Goal: Contribute content: Contribute content

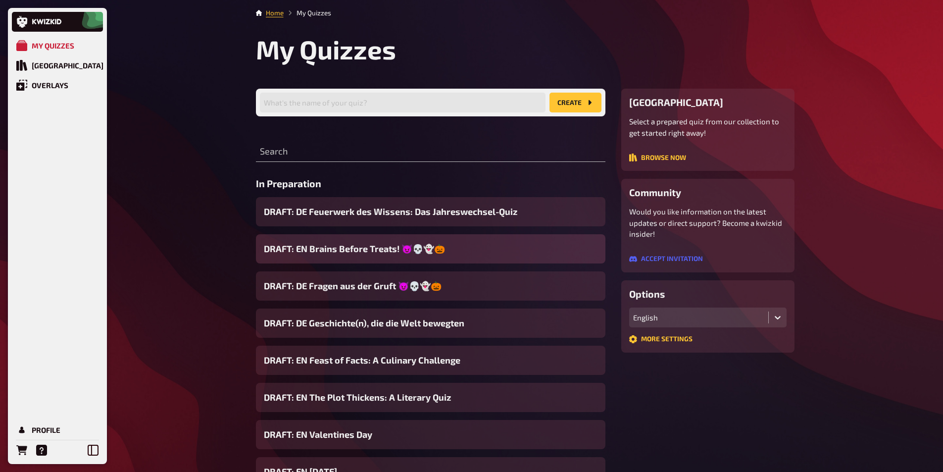
click at [334, 251] on span "DRAFT: EN Brains Before Treats! 😈💀👻🎃" at bounding box center [354, 248] width 181 height 13
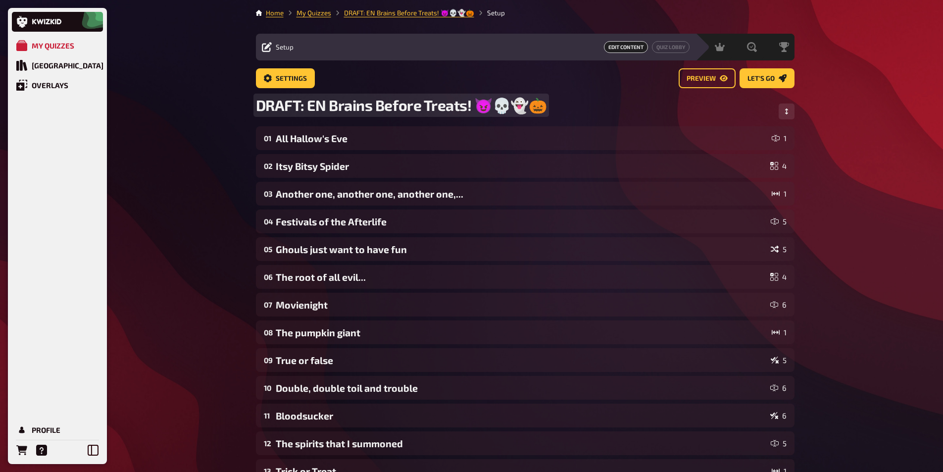
drag, startPoint x: 330, startPoint y: 108, endPoint x: 564, endPoint y: 112, distance: 234.7
click at [564, 112] on div "DRAFT: EN Brains Before Treats! 😈💀👻🎃" at bounding box center [525, 111] width 539 height 30
copy span "Brains Before Treats! 😈💀👻🎃"
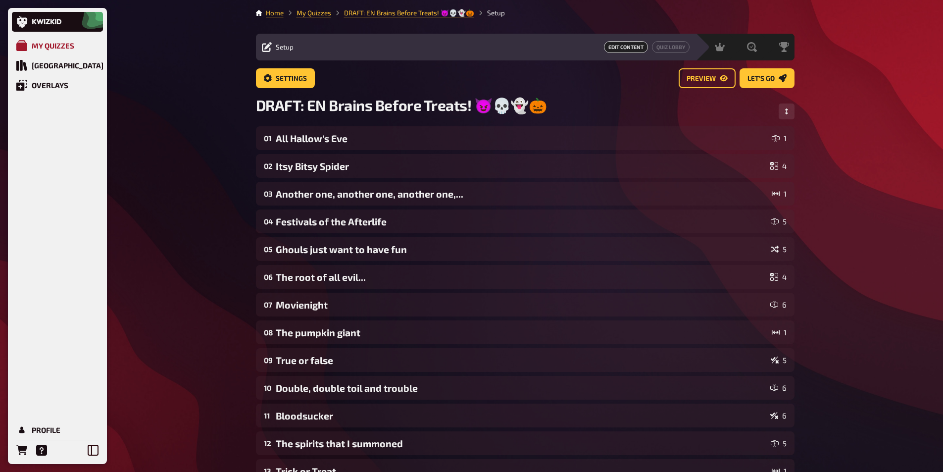
click at [54, 45] on div "My Quizzes" at bounding box center [53, 45] width 43 height 9
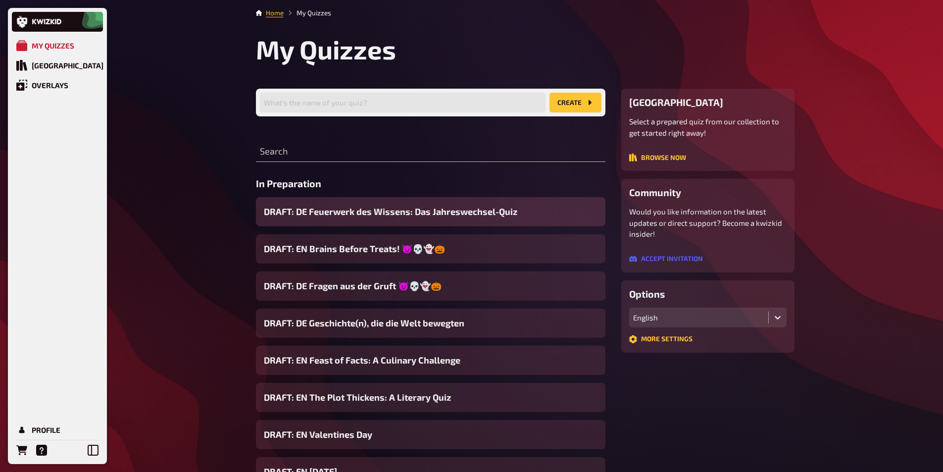
click at [461, 209] on span "DRAFT: DE Feuerwerk des Wissens: Das Jahreswechsel-Quiz" at bounding box center [391, 211] width 254 height 13
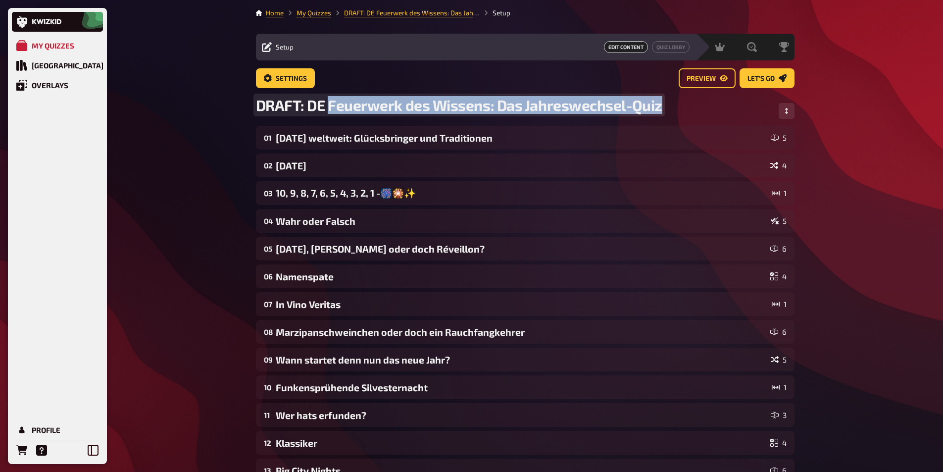
drag, startPoint x: 328, startPoint y: 105, endPoint x: 689, endPoint y: 99, distance: 361.5
click at [689, 99] on div "DRAFT: DE Feuerwerk des Wissens: Das Jahreswechsel-Quiz" at bounding box center [525, 111] width 539 height 30
copy span "Feuerwerk des Wissens: Das Jahreswechsel-Quiz"
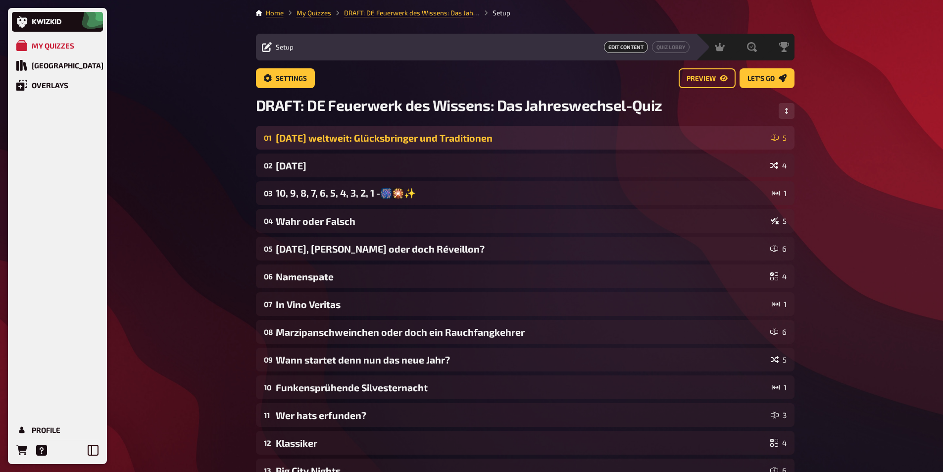
click at [314, 144] on div "01 [DATE] weltweit: Glücksbringer und Traditionen 5" at bounding box center [525, 138] width 539 height 24
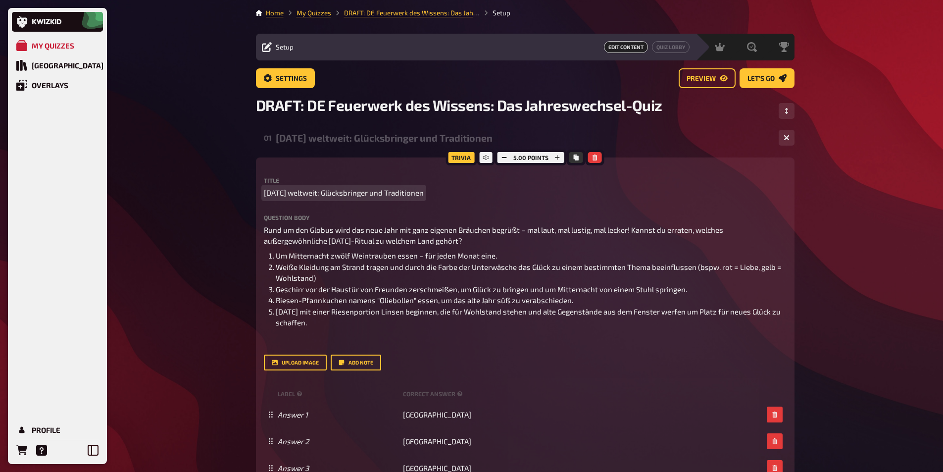
click at [415, 191] on span "[DATE] weltweit: Glücksbringer und Traditionen" at bounding box center [344, 192] width 160 height 11
copy span "[DATE] weltweit: Glücksbringer und Traditionen"
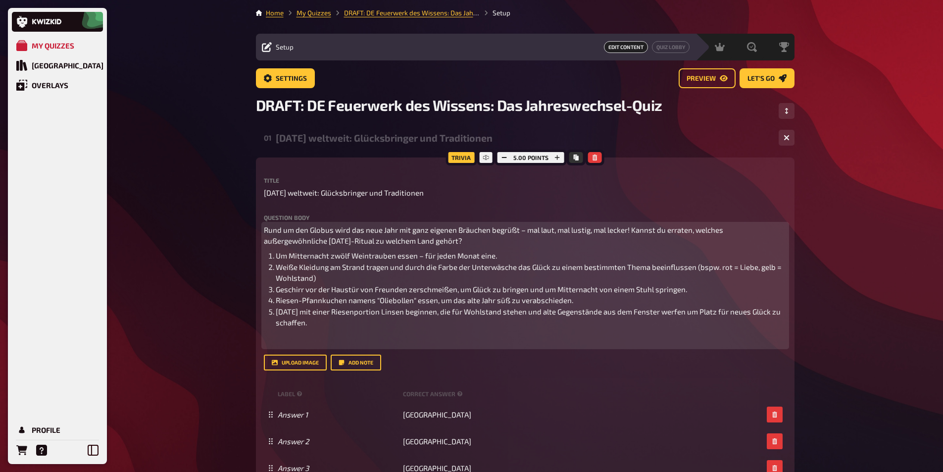
click at [266, 232] on span "Rund um den Globus wird das neue Jahr mit ganz eigenen Bräuchen begrüßt – mal l…" at bounding box center [494, 235] width 461 height 20
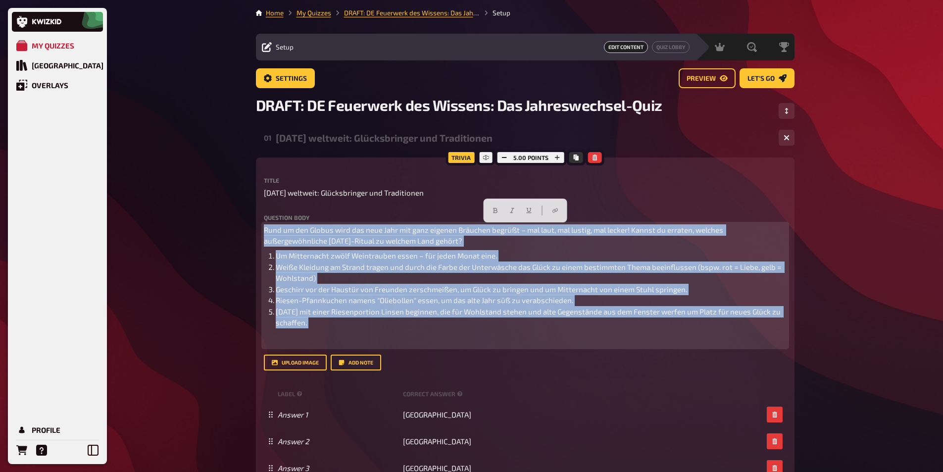
copy div "Rund um den Globus wird das neue Jahr mit ganz eigenen Bräuchen begrüßt – mal l…"
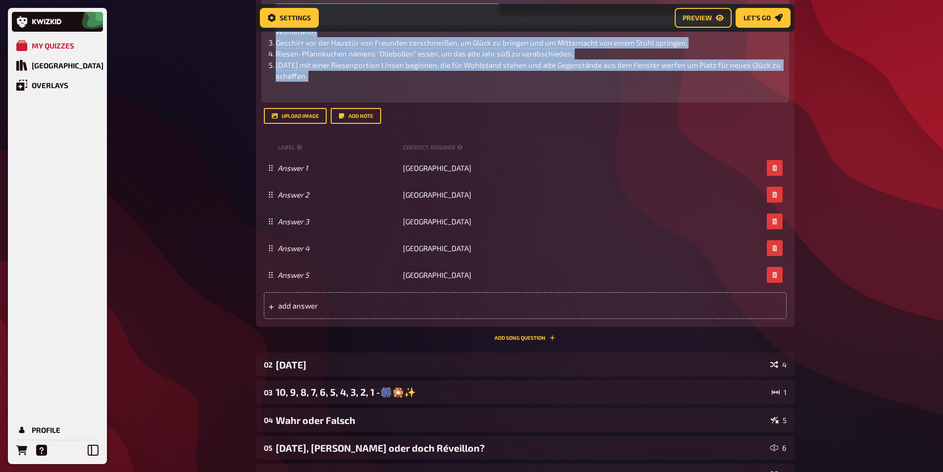
scroll to position [255, 0]
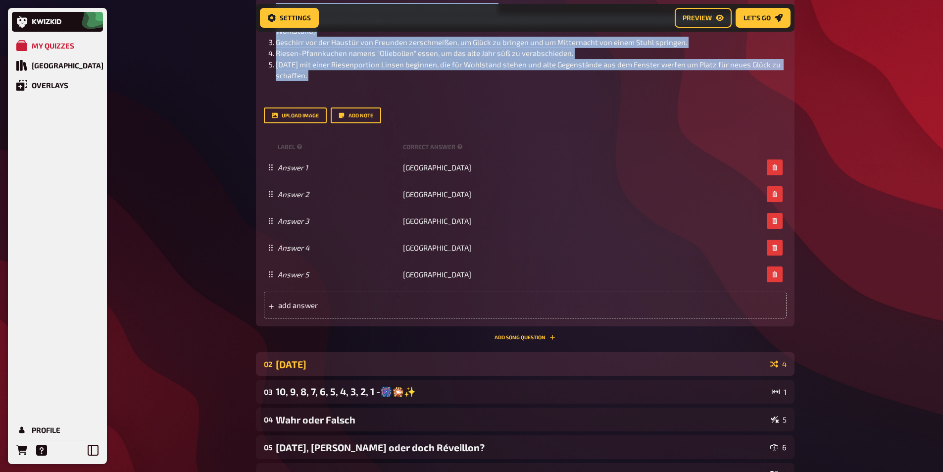
click at [294, 363] on div "[DATE]" at bounding box center [521, 363] width 491 height 11
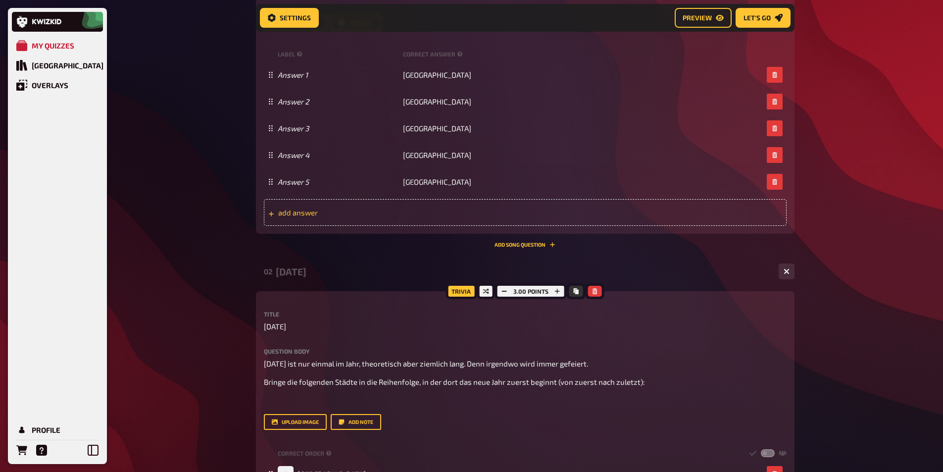
scroll to position [503, 0]
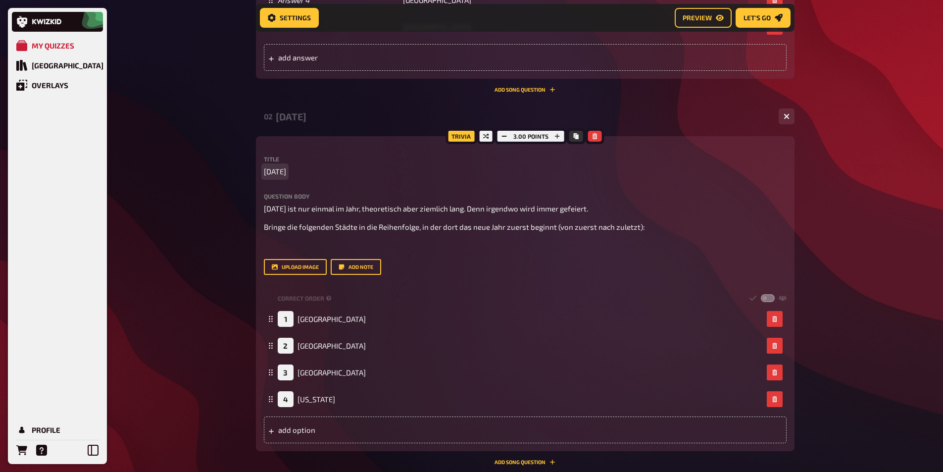
drag, startPoint x: 318, startPoint y: 170, endPoint x: 261, endPoint y: 167, distance: 57.5
click at [261, 167] on div "Trivia 3.00 points Title [DATE] Question body [DATE] ist nur einmal im Jahr, th…" at bounding box center [525, 293] width 539 height 315
copy span "[DATE]"
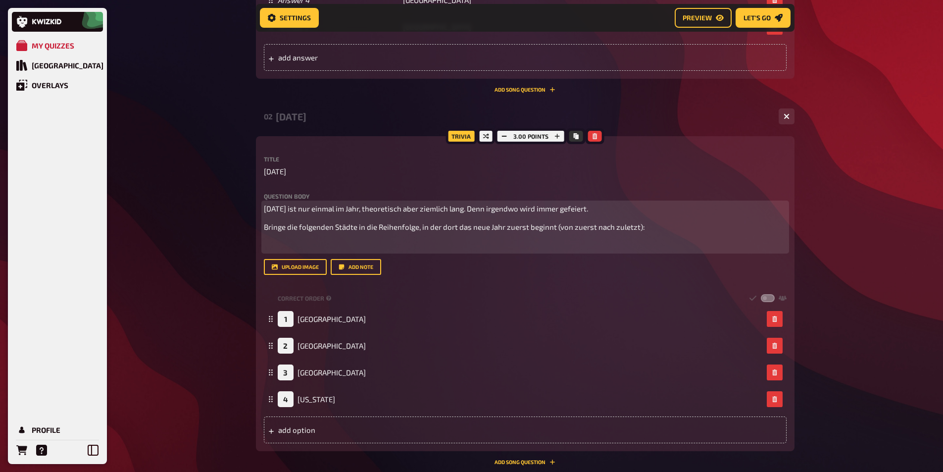
click at [288, 208] on span "[DATE] ist nur einmal im Jahr, theoretisch aber ziemlich lang. Denn irgendwo wi…" at bounding box center [426, 208] width 324 height 9
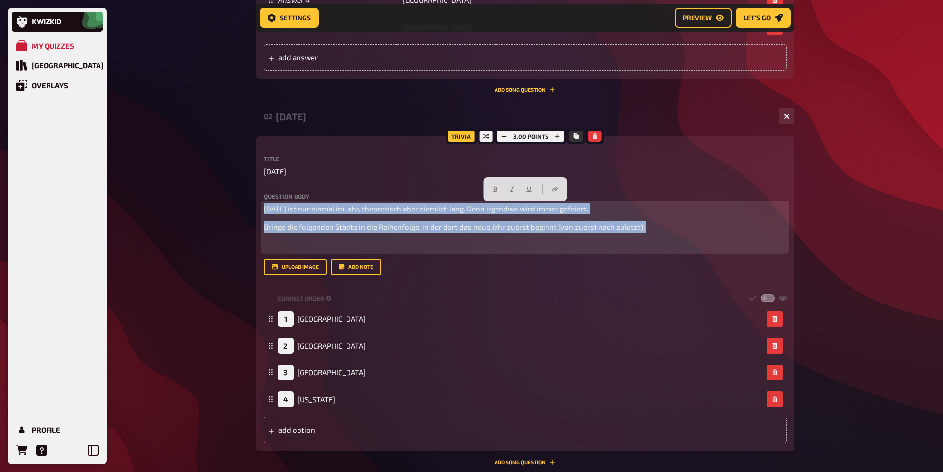
copy div "[DATE] ist nur einmal im Jahr, theoretisch aber ziemlich lang. Denn irgendwo wi…"
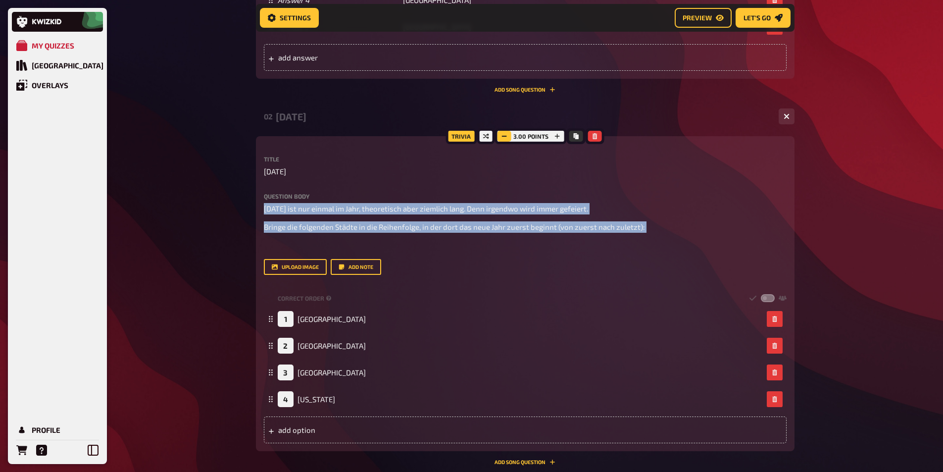
click at [505, 136] on icon "button" at bounding box center [505, 136] width 6 height 6
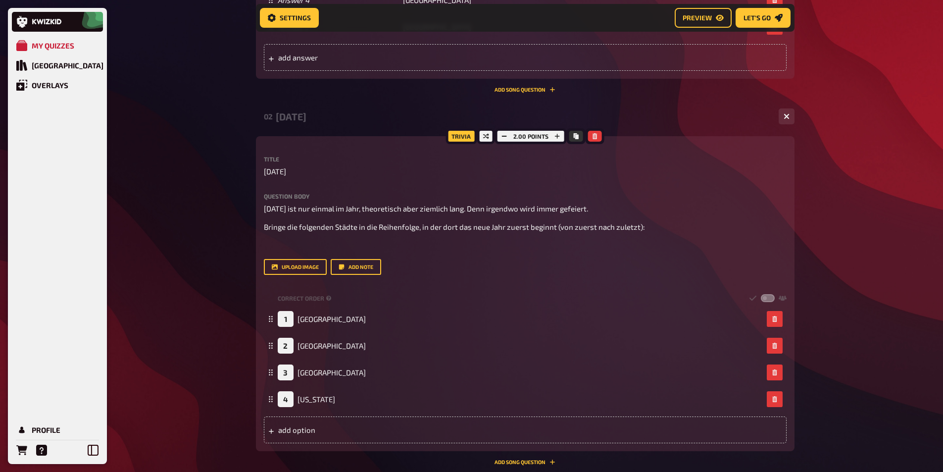
click at [838, 199] on div "My Quizzes Quiz Library Overlays Profile Home My Quizzes DRAFT: DE Feuerwerk de…" at bounding box center [471, 234] width 943 height 1474
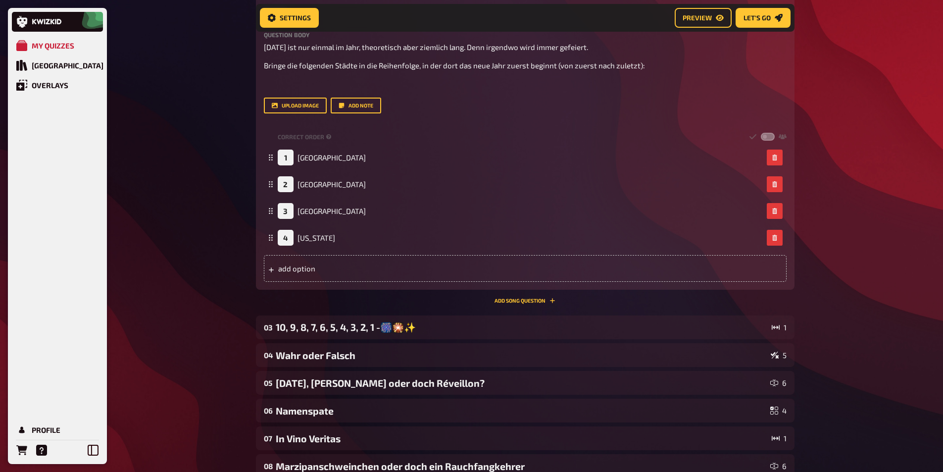
scroll to position [750, 0]
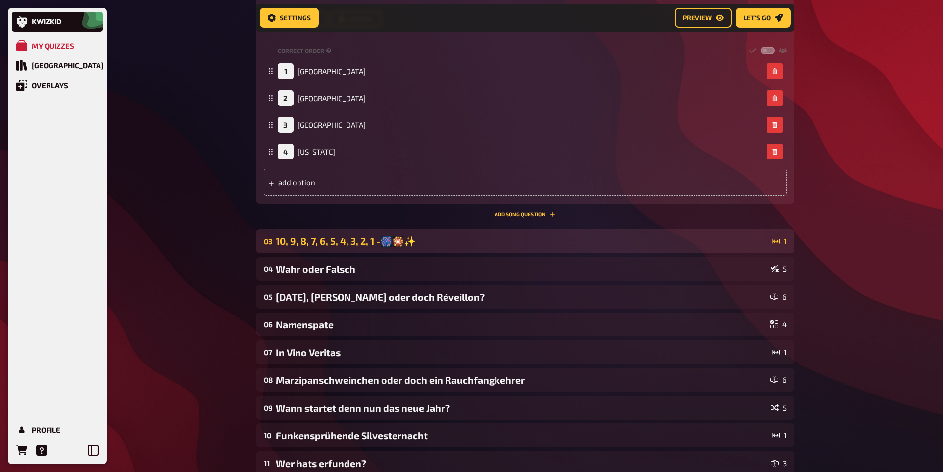
click at [412, 246] on div "10, 9, 8, 7, 6, 5, 4, 3, 2, 1 -🎆🎇✨" at bounding box center [522, 241] width 492 height 12
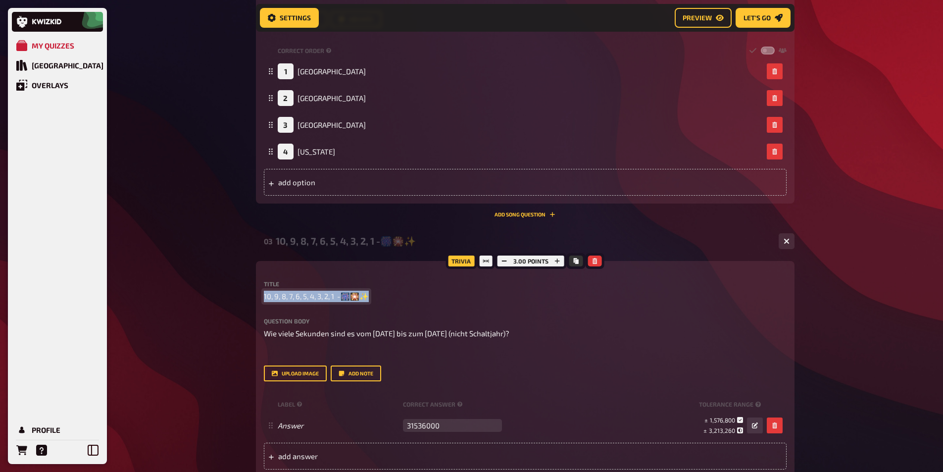
drag, startPoint x: 373, startPoint y: 299, endPoint x: 232, endPoint y: 295, distance: 141.7
click at [232, 295] on div "My Quizzes Quiz Library Overlays Profile Home My Quizzes DRAFT: DE Feuerwerk de…" at bounding box center [471, 110] width 943 height 1720
copy span "10, 9, 8, 7, 6, 5, 4, 3, 2, 1 -🎆🎇✨"
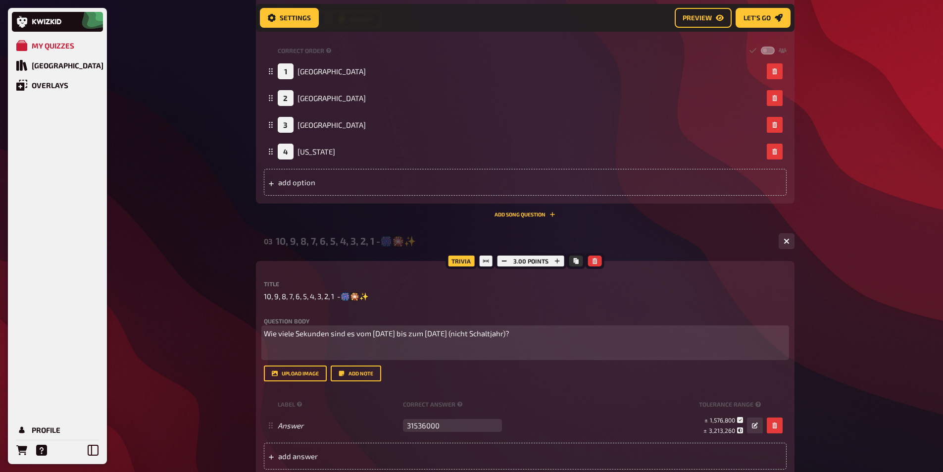
click at [311, 332] on span "Wie viele Sekunden sind es vom [DATE] bis zum [DATE] (nicht Schaltjahr)?" at bounding box center [387, 333] width 246 height 9
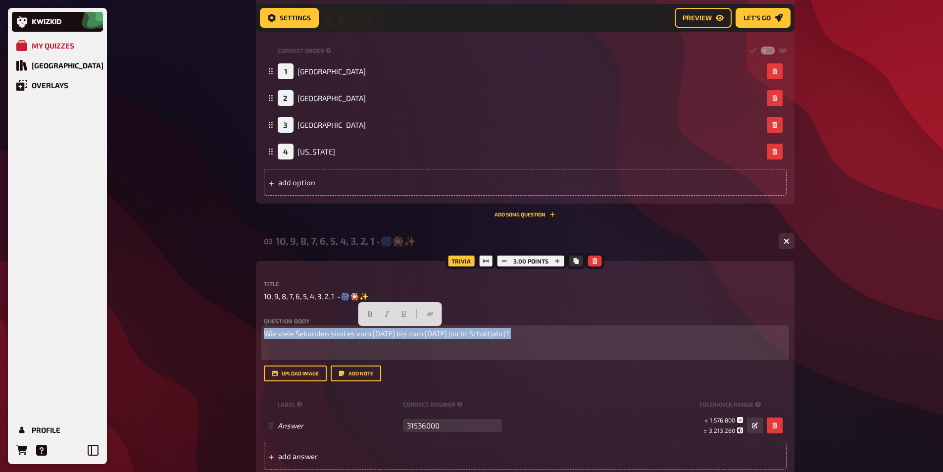
copy div "Wie viele Sekunden sind es vom [DATE] bis zum [DATE] (nicht Schaltjahr)? ﻿"
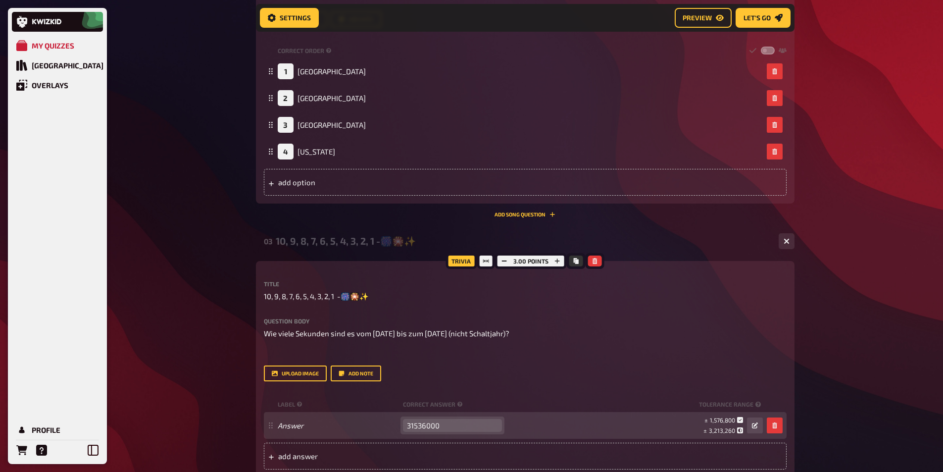
drag, startPoint x: 464, startPoint y: 428, endPoint x: 368, endPoint y: 418, distance: 97.1
click at [368, 418] on div "Answer 31536000 empty ± 1,576,800 ± 3,213,260 ± 31,536,000" at bounding box center [520, 425] width 485 height 19
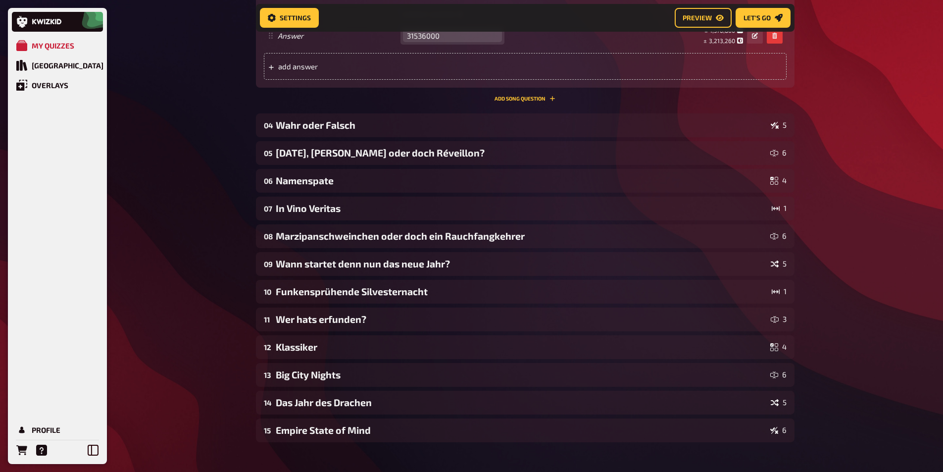
scroll to position [1146, 0]
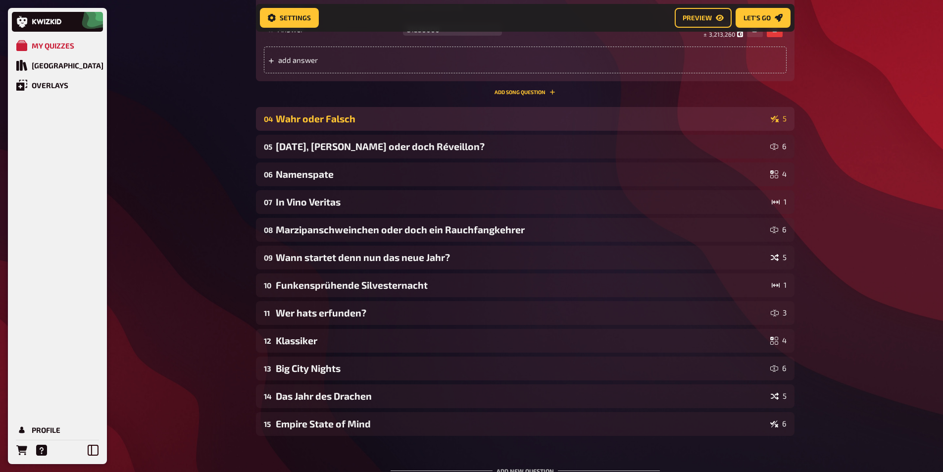
click at [285, 126] on div "04 Wahr oder Falsch 5" at bounding box center [525, 119] width 539 height 24
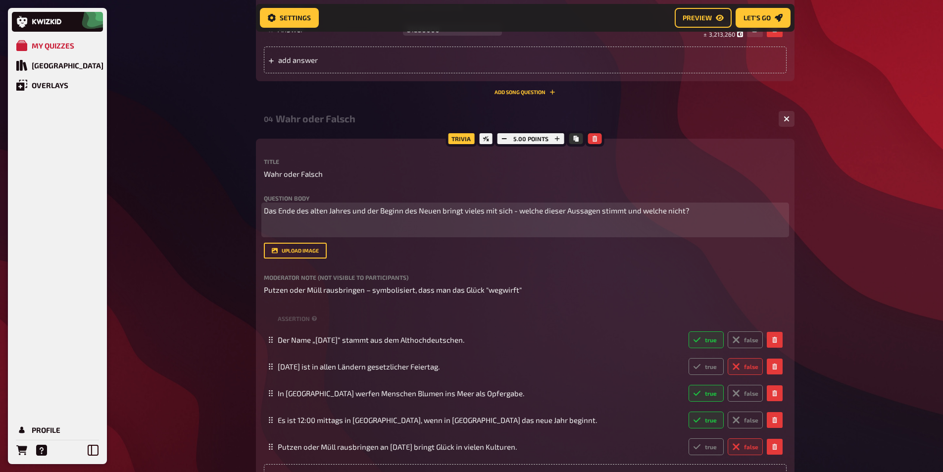
click at [500, 212] on span "Das Ende des alten Jahres und der Beginn des Neuen bringt vieles mit sich - wel…" at bounding box center [477, 210] width 426 height 9
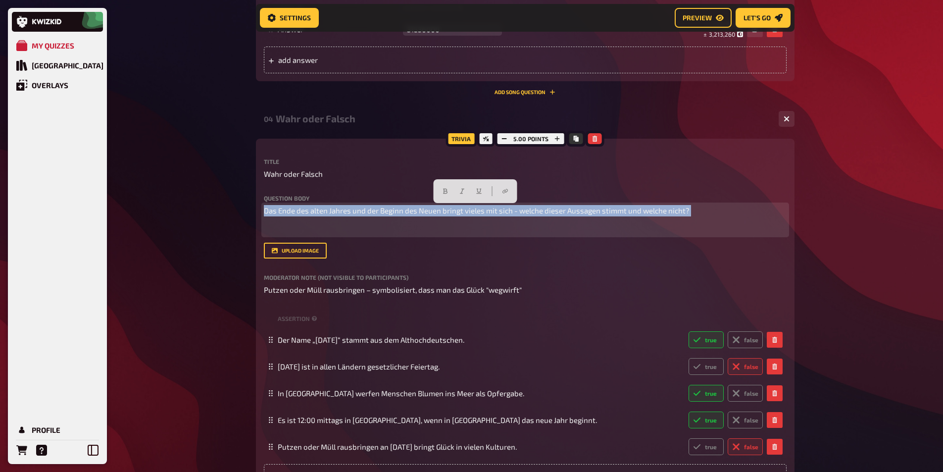
copy div "Das Ende des alten Jahres und der Beginn des Neuen bringt vieles mit sich - wel…"
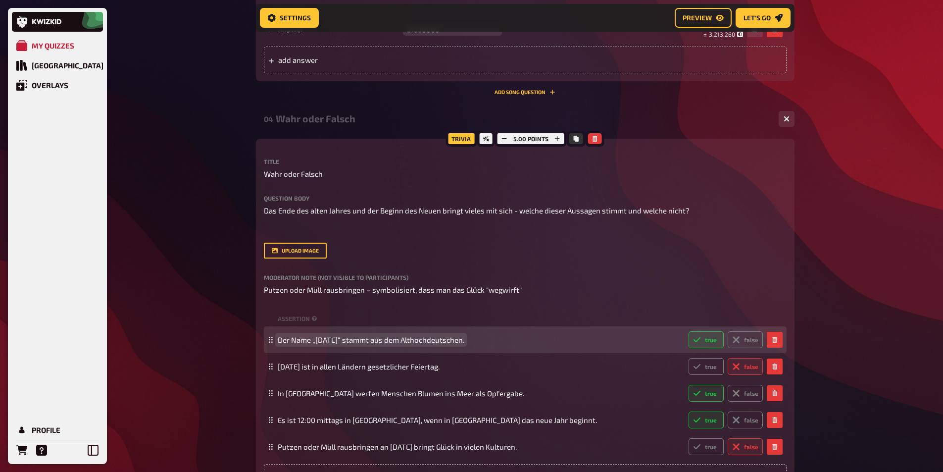
click at [330, 343] on span "Der Name „[DATE]“ stammt aus dem Althochdeutschen." at bounding box center [371, 339] width 187 height 9
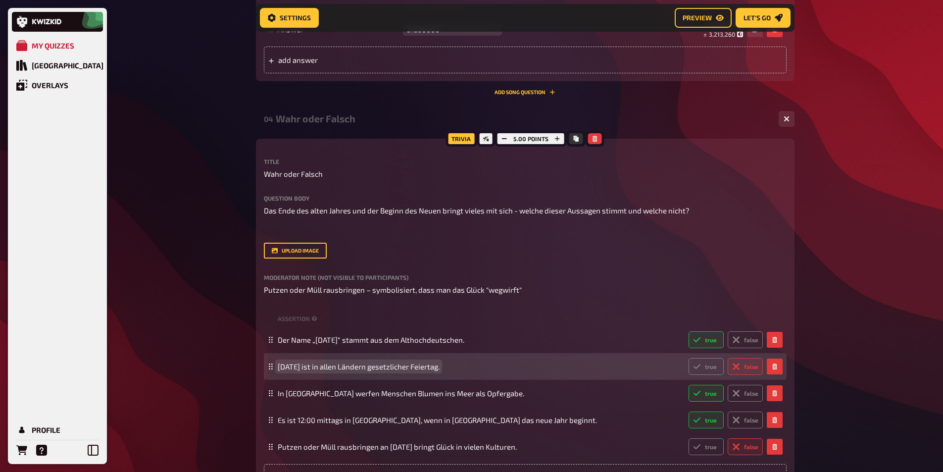
click at [408, 369] on span "[DATE] ist in allen Ländern gesetzlicher Feiertag." at bounding box center [359, 366] width 162 height 9
copy span "[DATE] ist in allen Ländern gesetzlicher Feiertag."
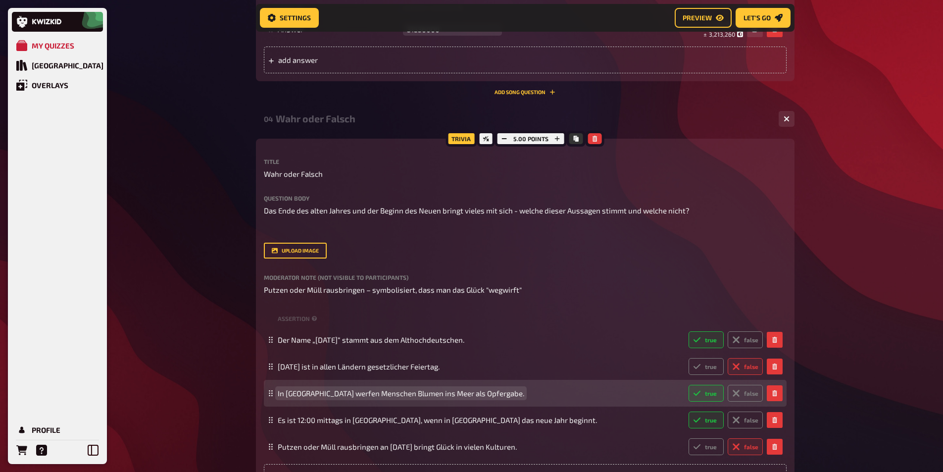
click at [321, 394] on span "In [GEOGRAPHIC_DATA] werfen Menschen Blumen ins Meer als Opfergabe." at bounding box center [401, 393] width 247 height 9
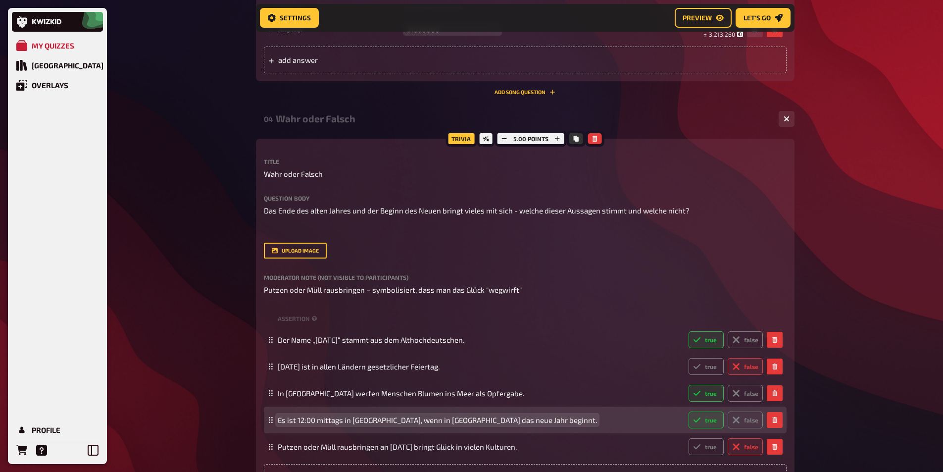
click at [318, 418] on span "Es ist 12:00 mittags in [GEOGRAPHIC_DATA], wenn in [GEOGRAPHIC_DATA] das neue J…" at bounding box center [437, 419] width 319 height 9
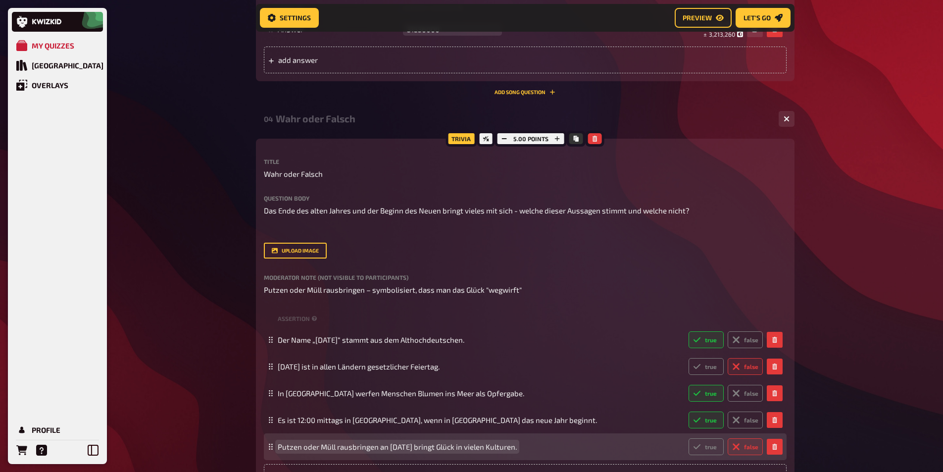
click at [399, 445] on span "Putzen oder Müll rausbringen an [DATE] bringt Glück in vielen Kulturen." at bounding box center [397, 446] width 239 height 9
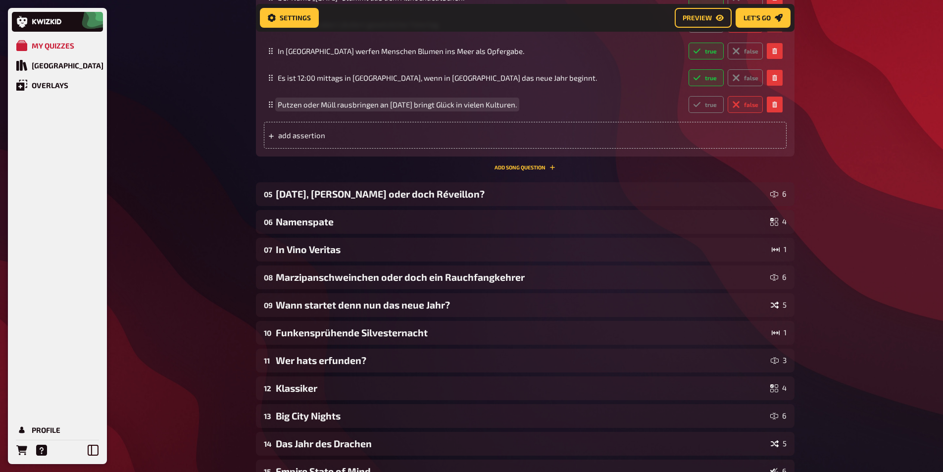
scroll to position [1493, 0]
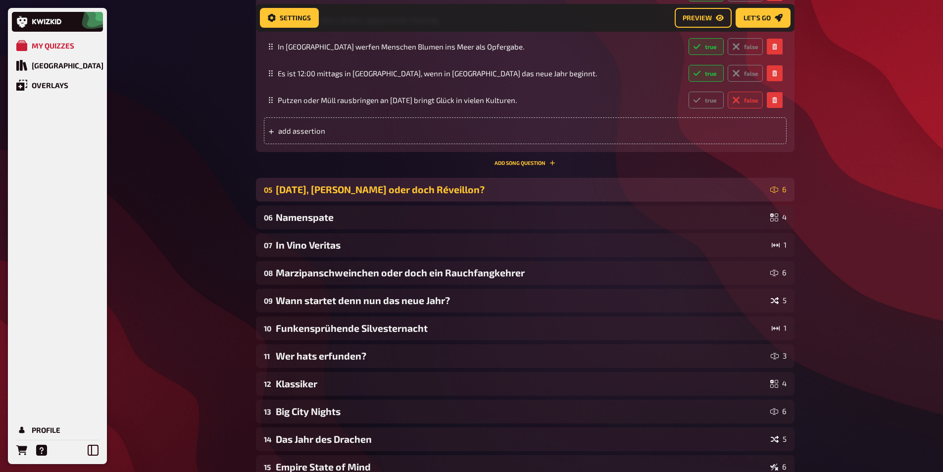
click at [327, 189] on div "[DATE], [PERSON_NAME] oder doch Réveillon?" at bounding box center [521, 189] width 491 height 11
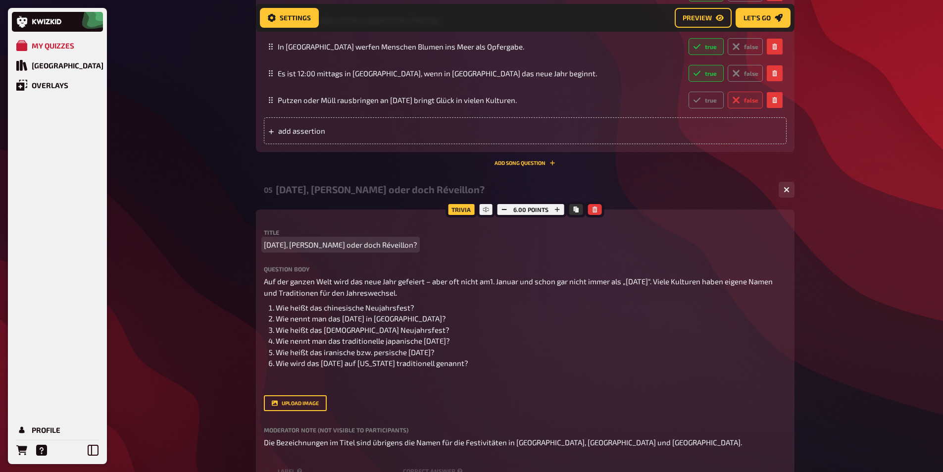
click at [423, 242] on p "[DATE], [PERSON_NAME] oder doch Réveillon?" at bounding box center [525, 244] width 523 height 11
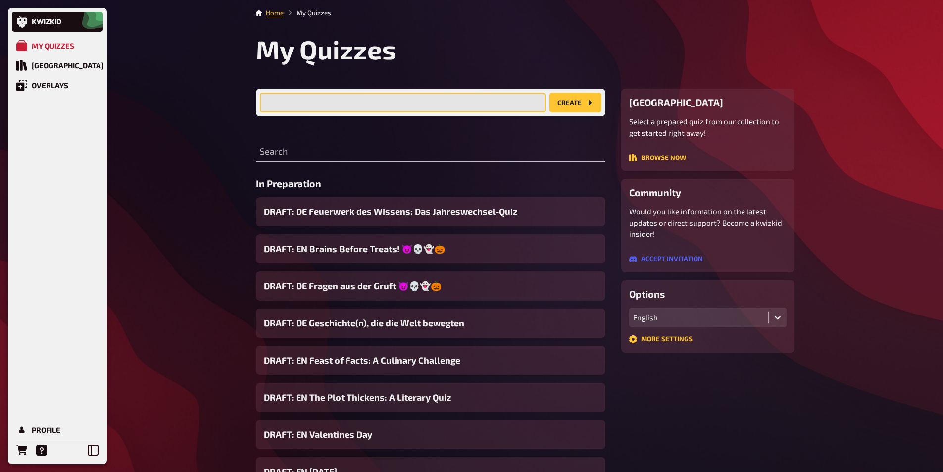
click at [335, 101] on input "text" at bounding box center [403, 103] width 286 height 20
paste input "Fizz, Facts & Fireworks"
type input "EN Fizz, Facts & Fireworks"
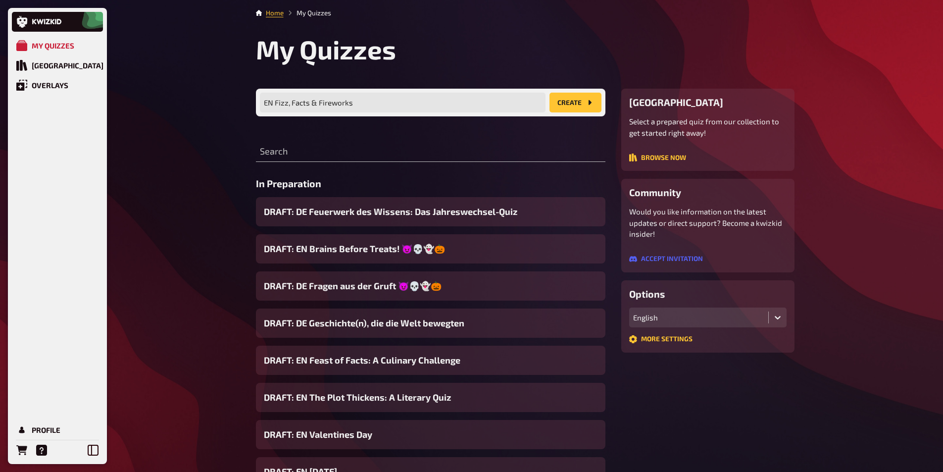
click at [559, 102] on button "create" at bounding box center [576, 103] width 52 height 20
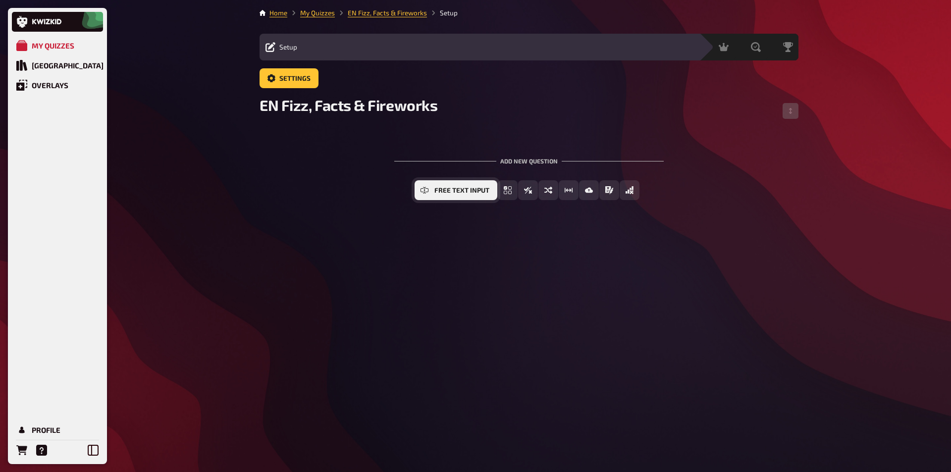
click at [420, 188] on icon "Free Text Input" at bounding box center [424, 190] width 8 height 8
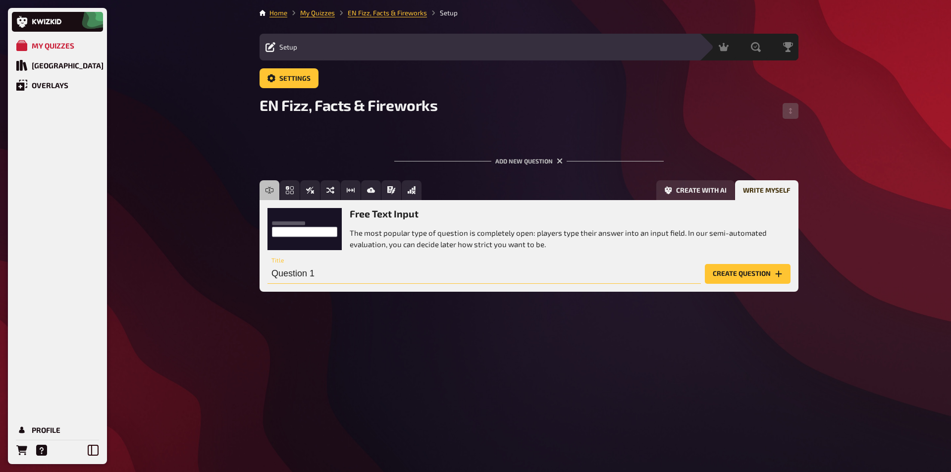
paste input "New Year's Eve around the world: lucky charms and traditions"
type input "New Year's Eve around the world: lucky charms and traditions"
click at [727, 276] on button "Create question" at bounding box center [748, 274] width 86 height 20
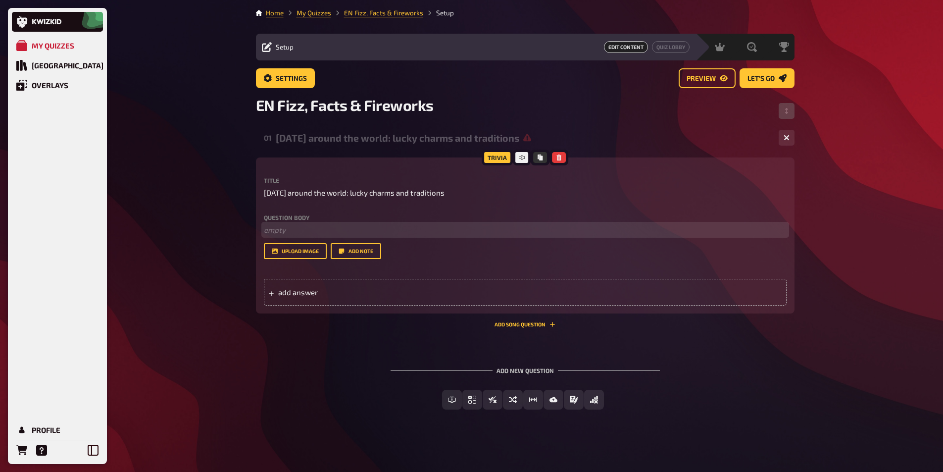
click at [275, 231] on p "﻿ empty" at bounding box center [525, 229] width 523 height 11
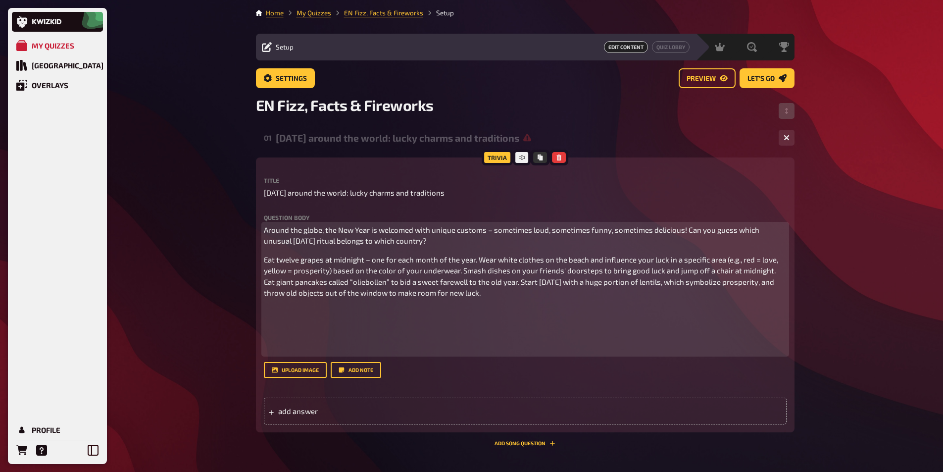
click at [264, 260] on span "Eat twelve grapes at midnight – one for each month of the year. Wear white clot…" at bounding box center [522, 276] width 516 height 43
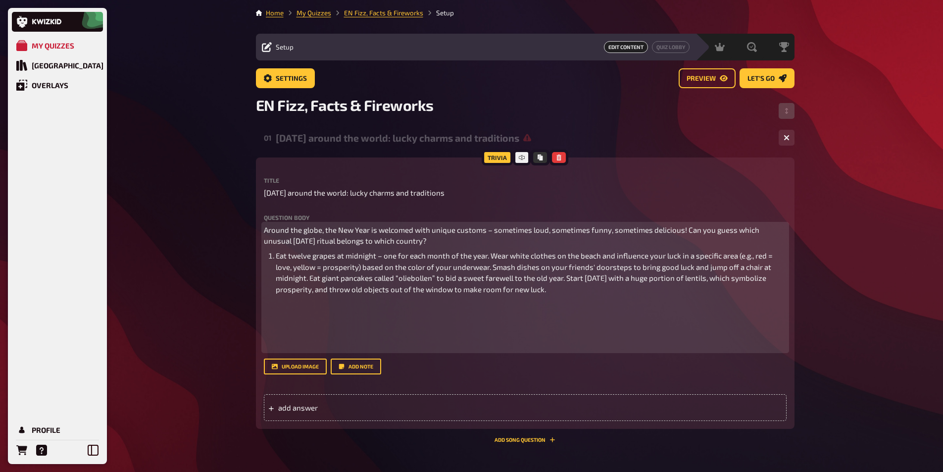
click at [491, 254] on span "Eat twelve grapes at midnight – one for each month of the year. Wear white clot…" at bounding box center [525, 272] width 499 height 43
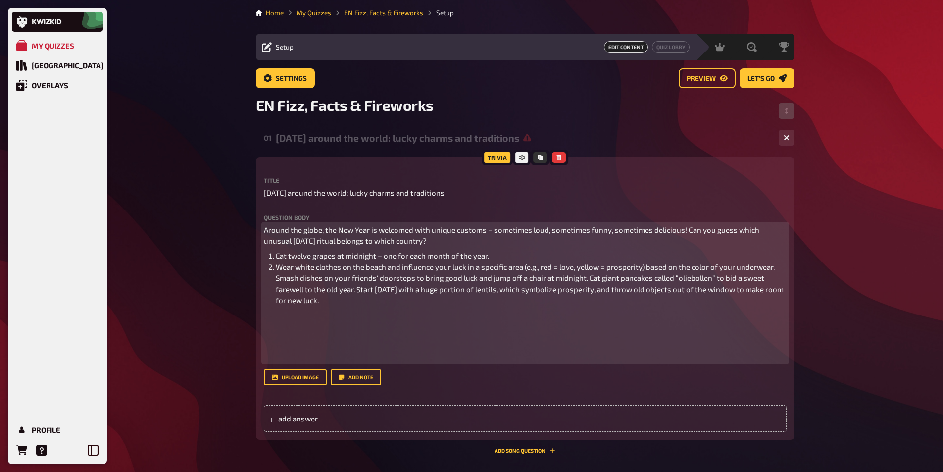
click at [782, 265] on li "Wear white clothes on the beach and influence your luck in a specific area (e.g…" at bounding box center [531, 283] width 511 height 45
click at [585, 275] on span "Smash dishes on your friends' doorsteps to bring good luck and jump off a chair…" at bounding box center [530, 288] width 509 height 31
click at [532, 290] on span "Eat giant pancakes called “oliebollen” to bid a sweet farewell to the old year.…" at bounding box center [532, 295] width 512 height 20
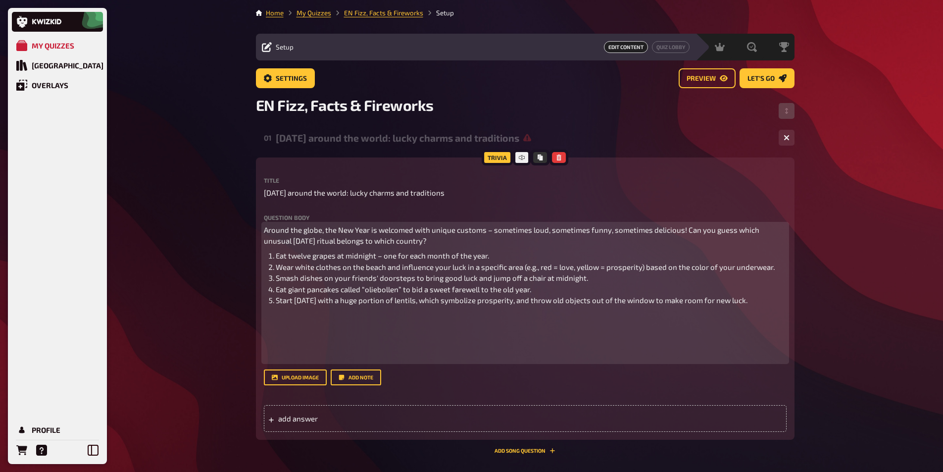
click at [780, 299] on li "Start New Year's Eve with a huge portion of lentils, which symbolize prosperity…" at bounding box center [531, 300] width 511 height 11
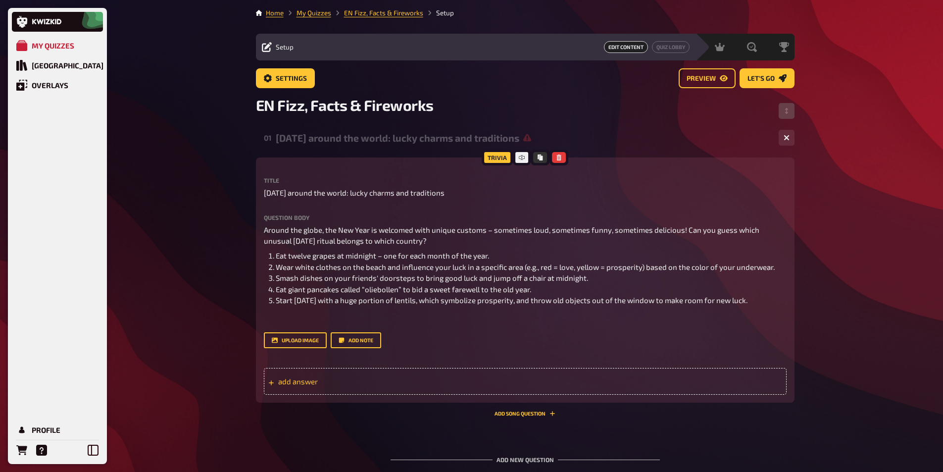
click at [330, 374] on div "add answer" at bounding box center [525, 381] width 523 height 27
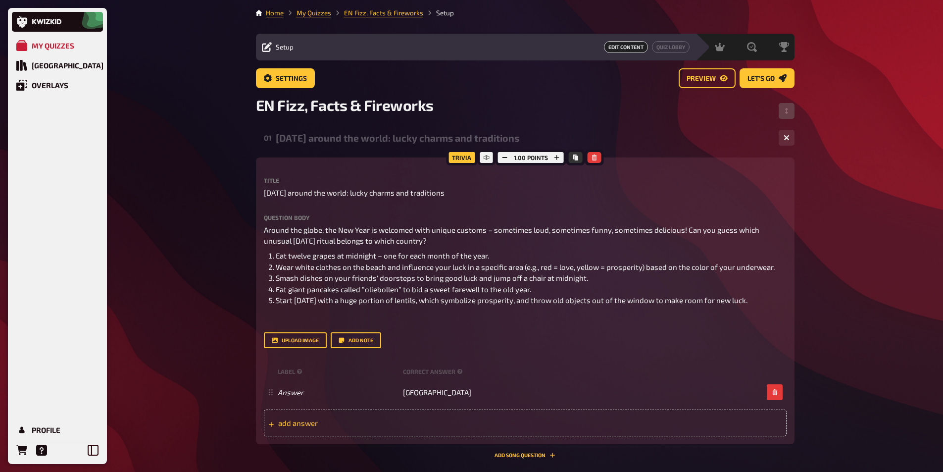
click at [370, 423] on span "add answer" at bounding box center [355, 422] width 154 height 9
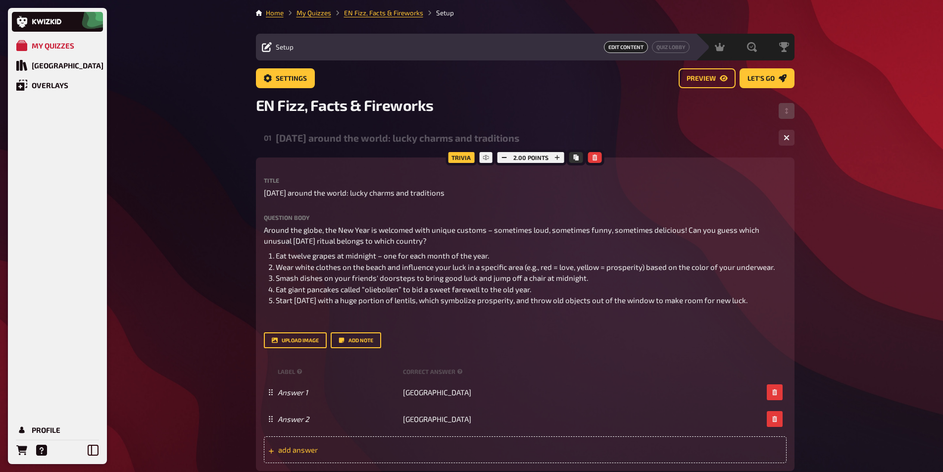
click at [370, 448] on span "add answer" at bounding box center [355, 449] width 154 height 9
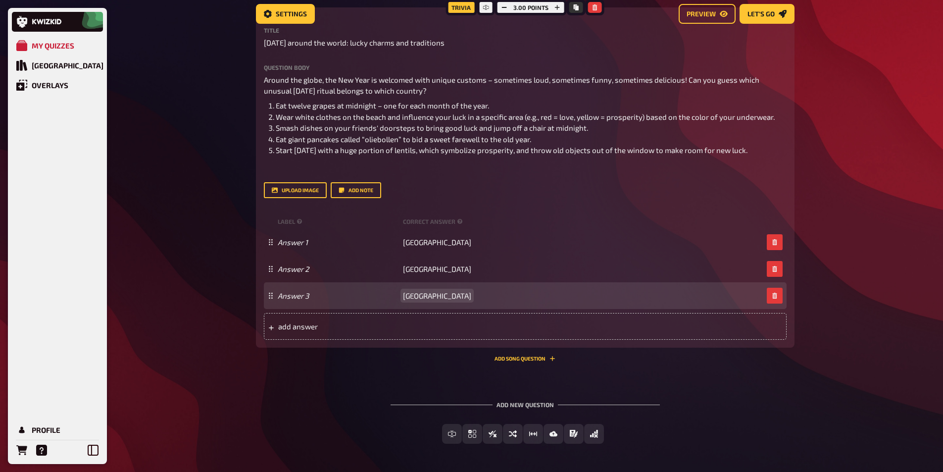
scroll to position [156, 0]
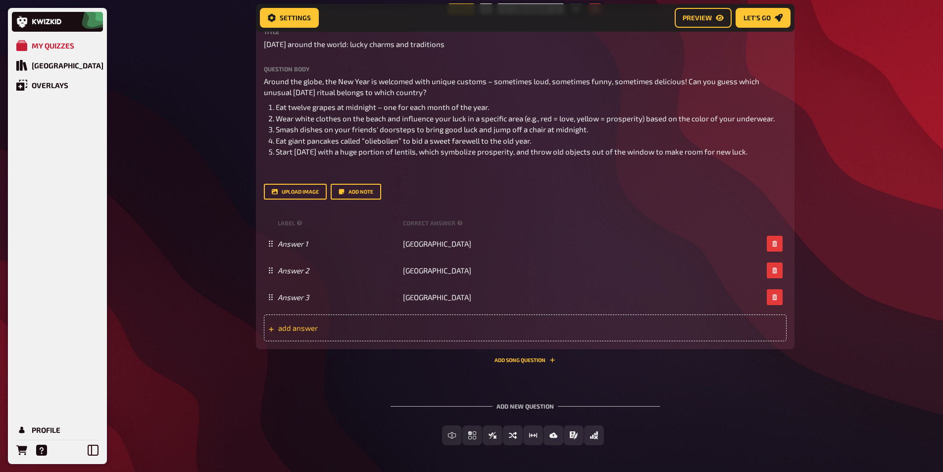
click at [304, 328] on span "add answer" at bounding box center [355, 327] width 154 height 9
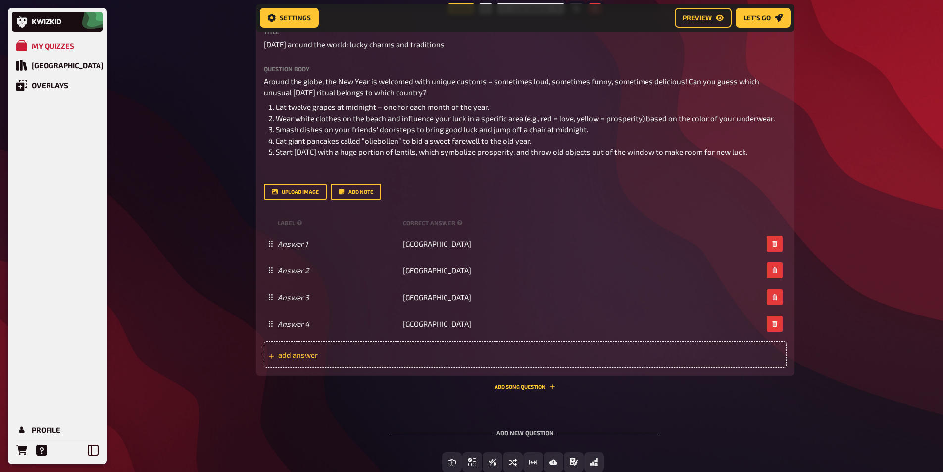
click at [318, 353] on span "add answer" at bounding box center [355, 354] width 154 height 9
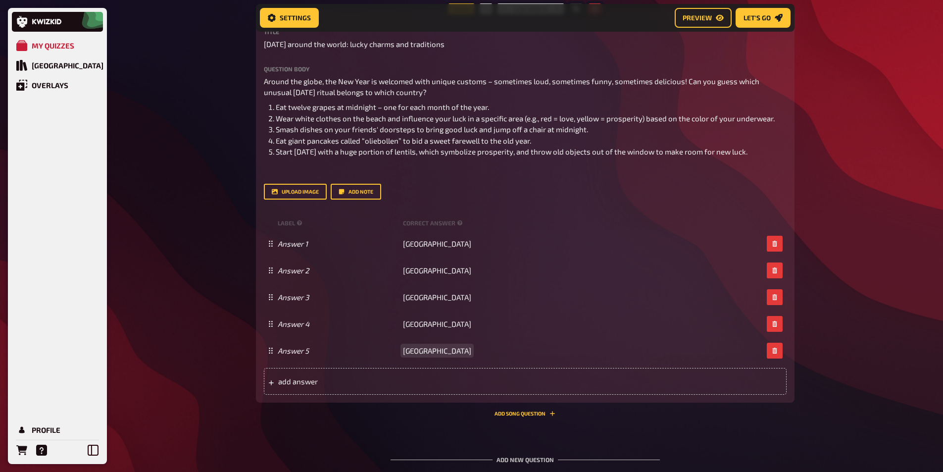
scroll to position [247, 0]
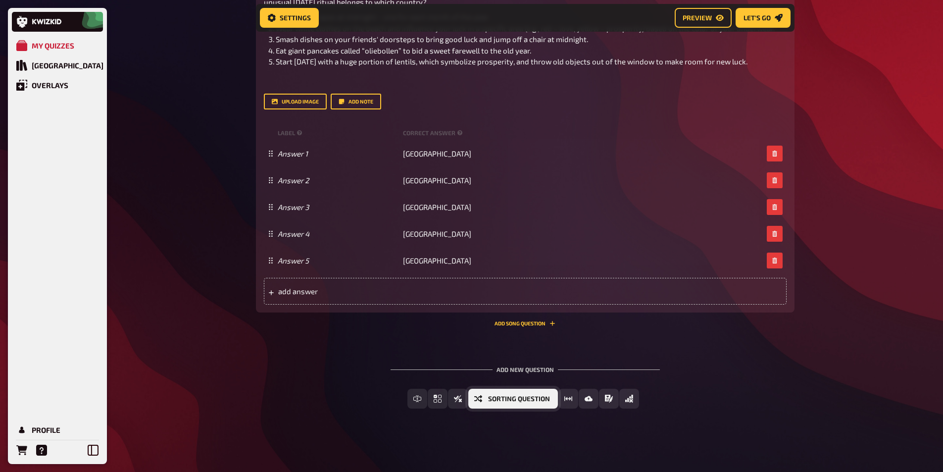
click at [530, 400] on span "Sorting Question" at bounding box center [519, 399] width 62 height 7
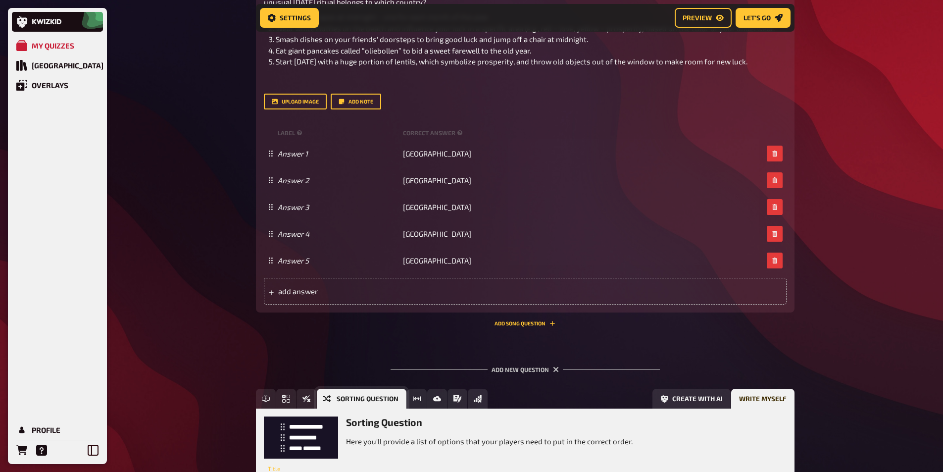
scroll to position [338, 0]
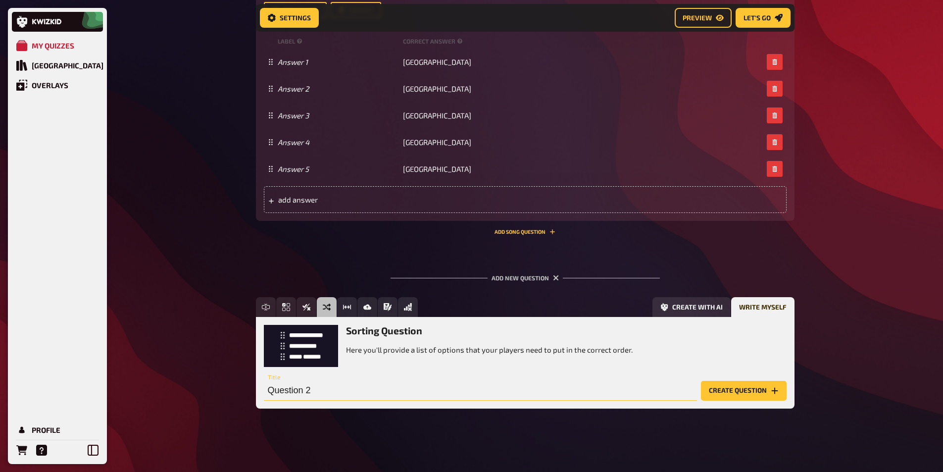
click at [529, 398] on input "Question 2" at bounding box center [480, 391] width 433 height 20
paste input "[DATE]"
type input "[DATE]"
click at [733, 394] on button "Create question" at bounding box center [744, 391] width 86 height 20
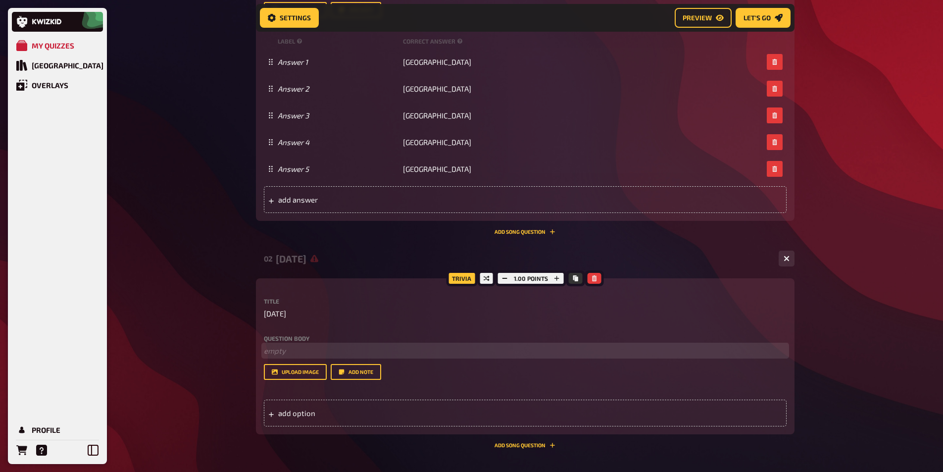
click at [284, 351] on p "﻿ empty" at bounding box center [525, 350] width 523 height 11
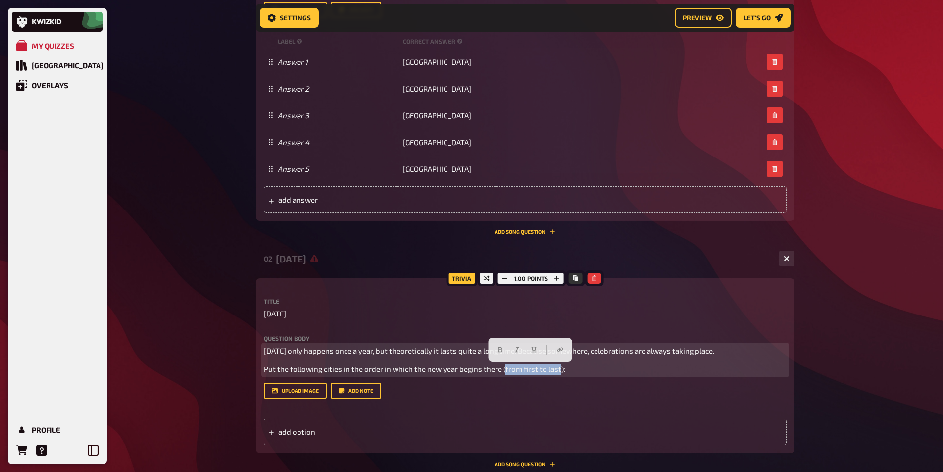
drag, startPoint x: 504, startPoint y: 369, endPoint x: 558, endPoint y: 367, distance: 53.5
click at [558, 367] on span "Put the following cities in the order in which the new year begins there (from …" at bounding box center [415, 368] width 302 height 9
click at [519, 350] on icon "button" at bounding box center [517, 350] width 6 height 6
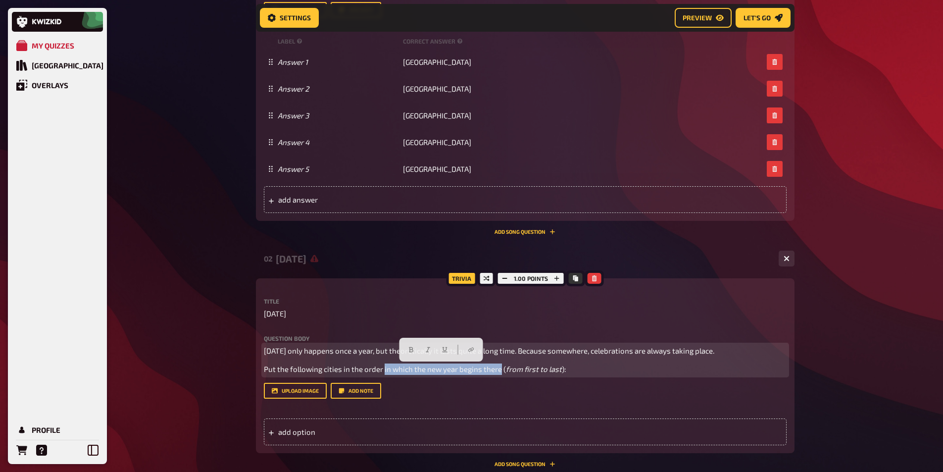
drag, startPoint x: 383, startPoint y: 369, endPoint x: 499, endPoint y: 371, distance: 115.4
click at [499, 371] on span "Put the following cities in the order in which the new year begins there (" at bounding box center [385, 368] width 242 height 9
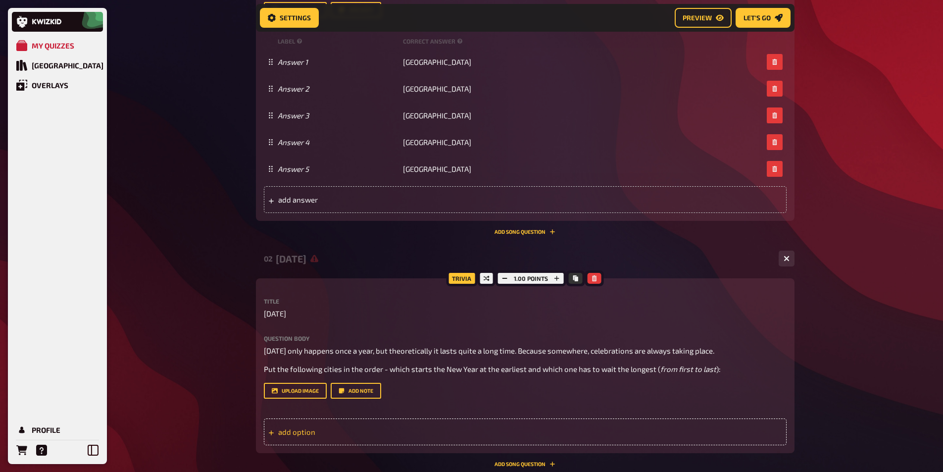
click at [437, 426] on div "add option" at bounding box center [525, 431] width 523 height 27
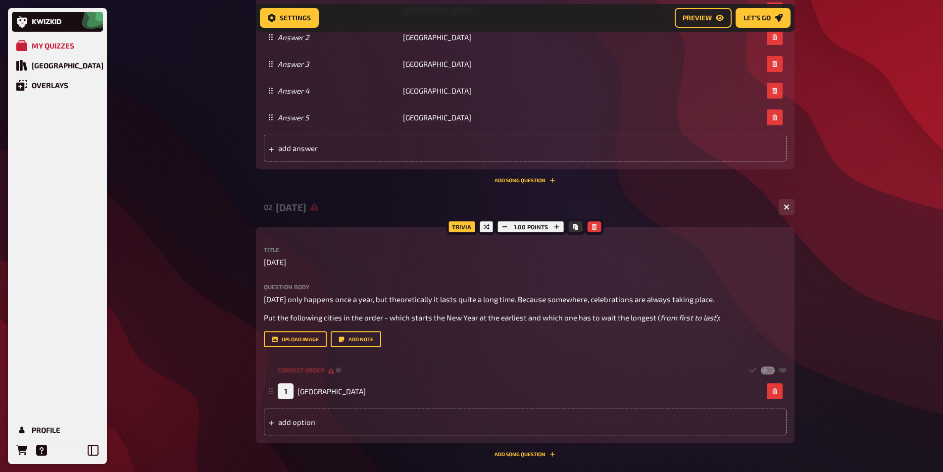
scroll to position [520, 0]
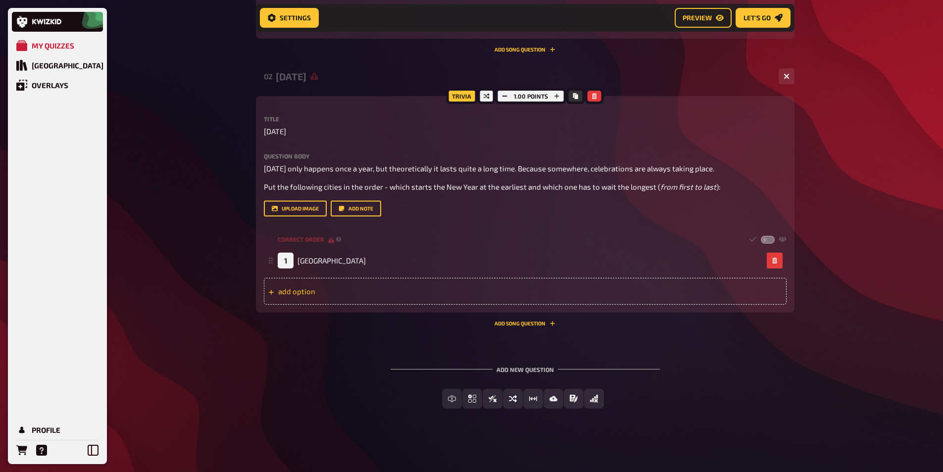
click at [351, 294] on div "add option" at bounding box center [525, 291] width 523 height 27
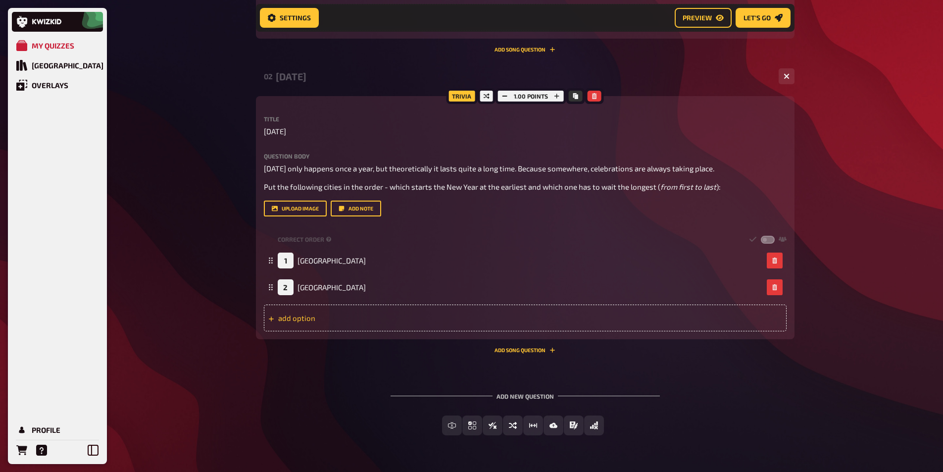
click at [346, 319] on div "add option" at bounding box center [525, 318] width 523 height 27
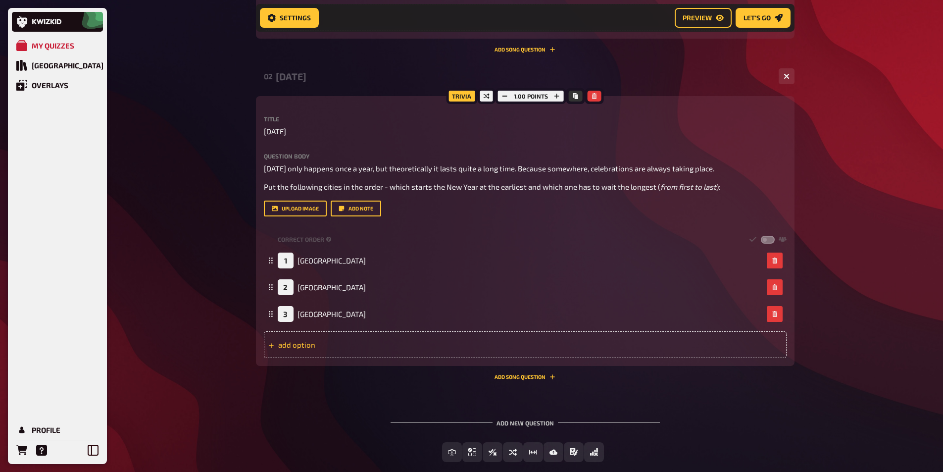
click at [393, 347] on div "add option" at bounding box center [525, 344] width 523 height 27
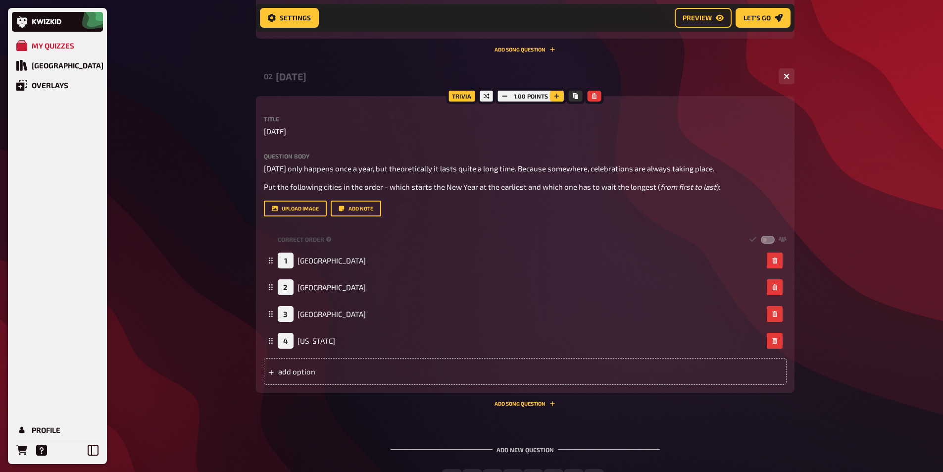
click at [556, 97] on icon "button" at bounding box center [557, 96] width 5 height 5
click at [556, 97] on icon "button" at bounding box center [557, 96] width 6 height 6
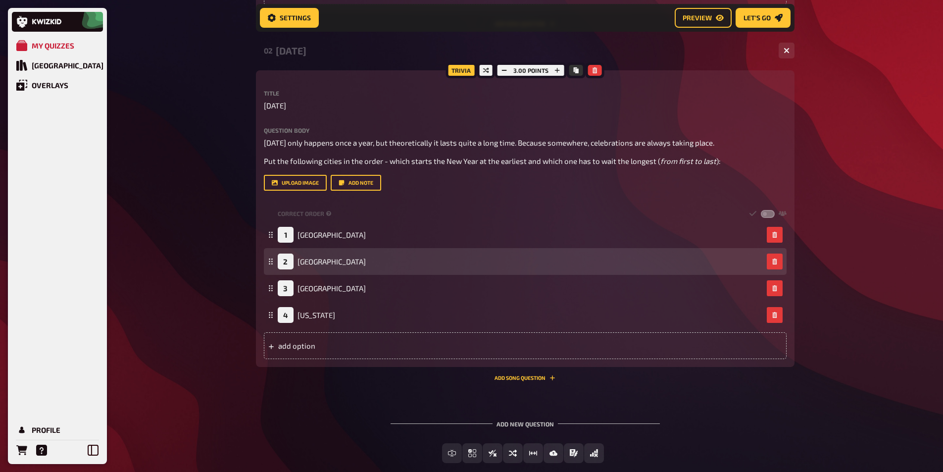
scroll to position [452, 0]
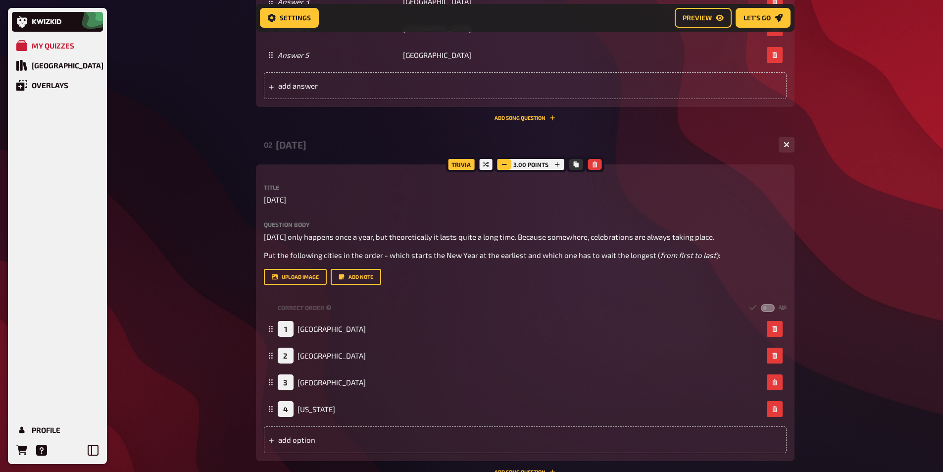
click at [502, 164] on icon "button" at bounding box center [505, 164] width 6 height 6
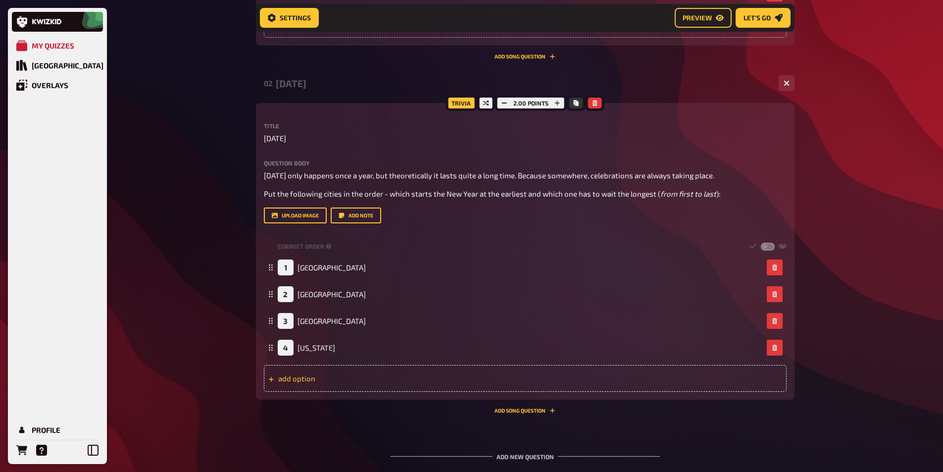
scroll to position [601, 0]
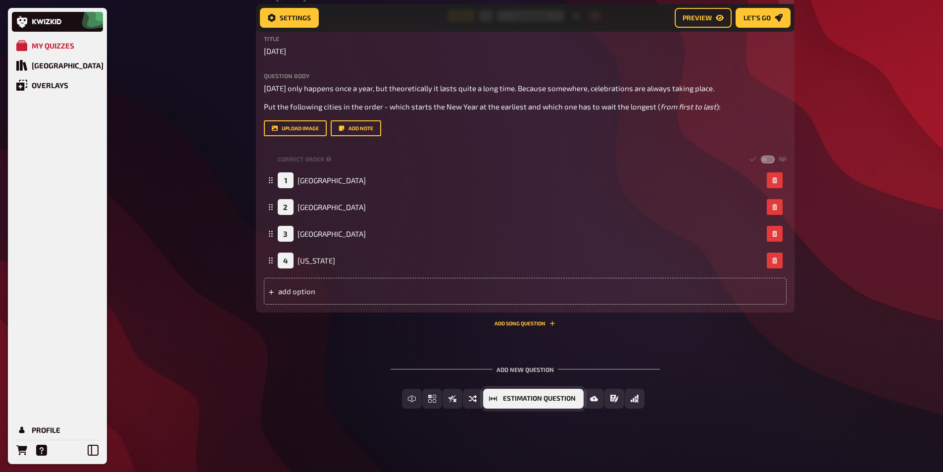
click at [564, 399] on span "Estimation Question" at bounding box center [539, 398] width 73 height 7
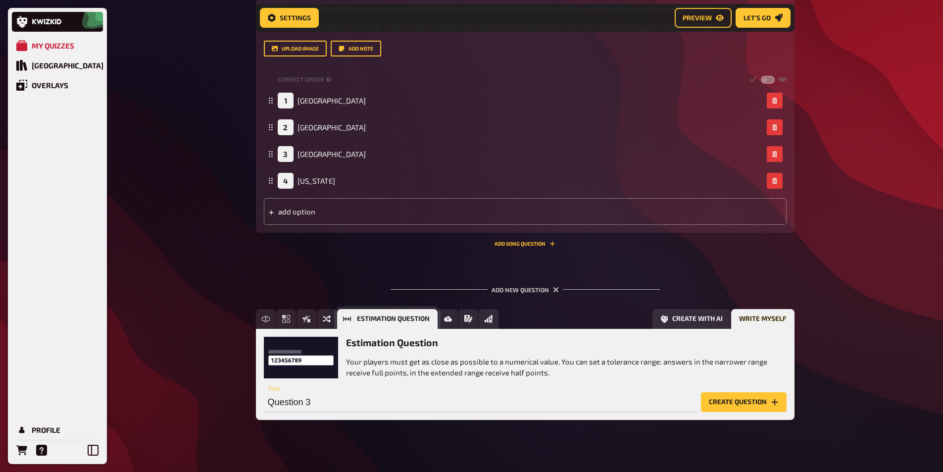
scroll to position [692, 0]
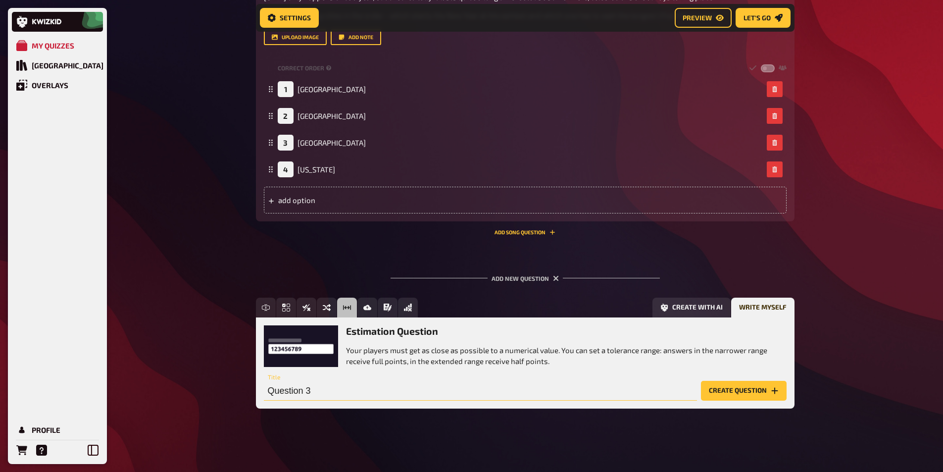
click at [478, 390] on input "Question 3" at bounding box center [480, 391] width 433 height 20
paste input "10, 9, 8, 7, 6, 5, 4, 3, 2, 1 -🎆🎇✨"
type input "10, 9, 8, 7, 6, 5, 4, 3, 2, 1 -🎆🎇✨"
click at [739, 393] on button "Create question" at bounding box center [744, 391] width 86 height 20
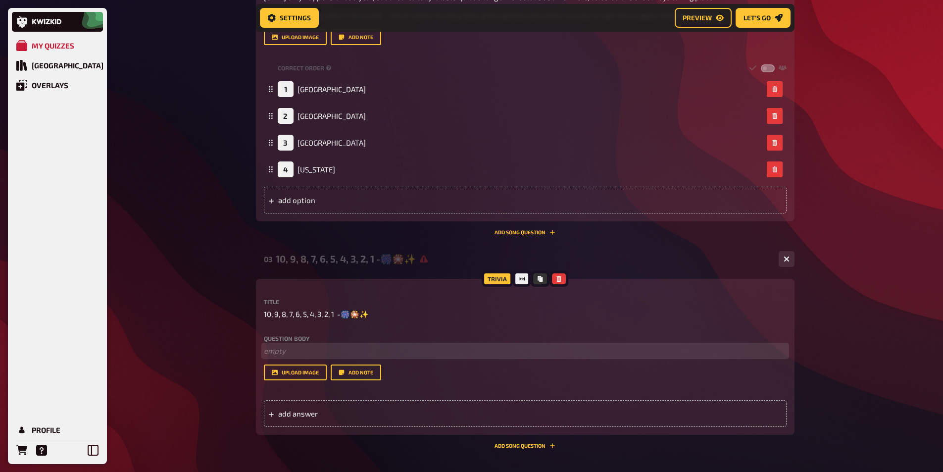
click at [316, 349] on p "﻿ empty" at bounding box center [525, 350] width 523 height 11
click at [496, 348] on span "How many seconds are there from January 1 to December 31 (not a leap year)?" at bounding box center [380, 350] width 232 height 9
click at [433, 411] on div "add answer" at bounding box center [525, 413] width 523 height 27
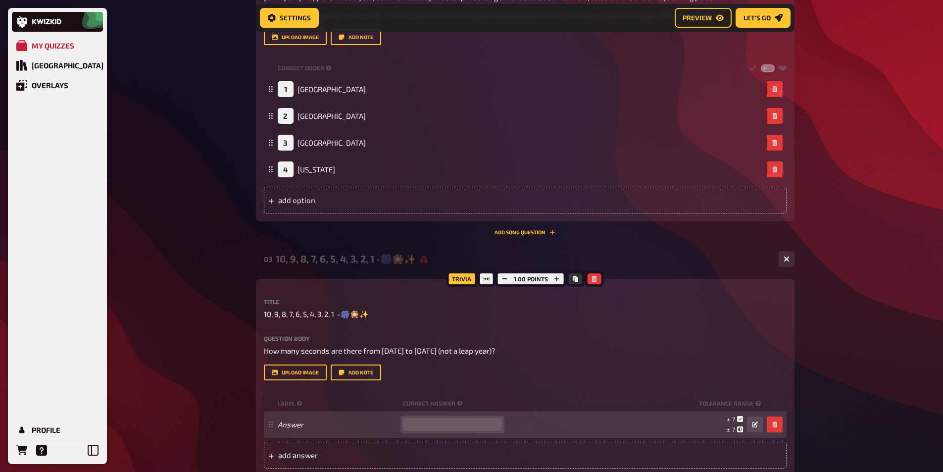
paste input "31536000"
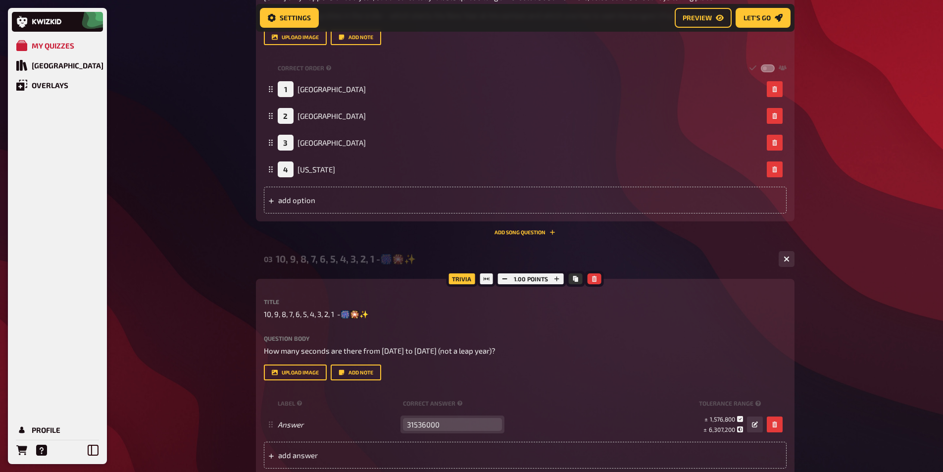
type input "31536000"
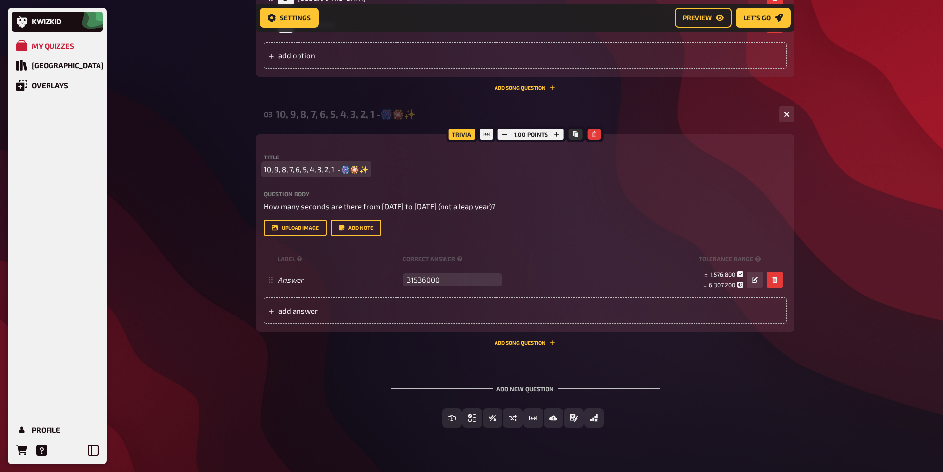
scroll to position [856, 0]
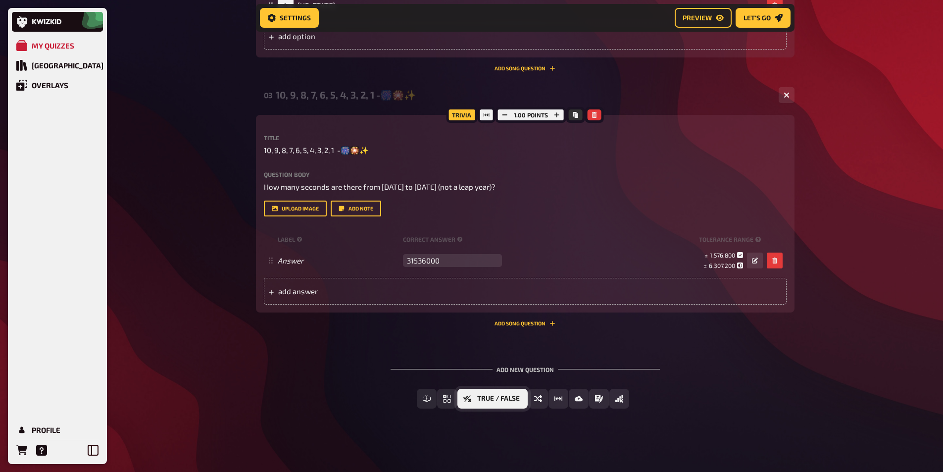
click at [510, 399] on span "True / False" at bounding box center [498, 398] width 43 height 7
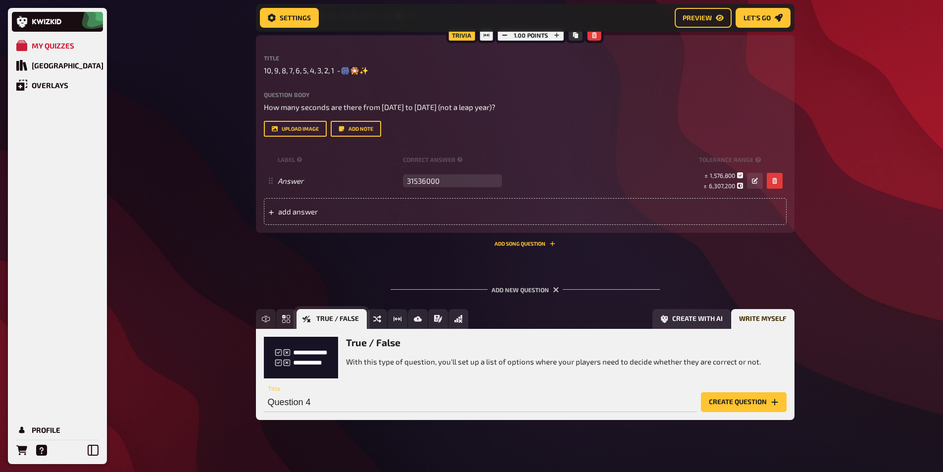
scroll to position [947, 0]
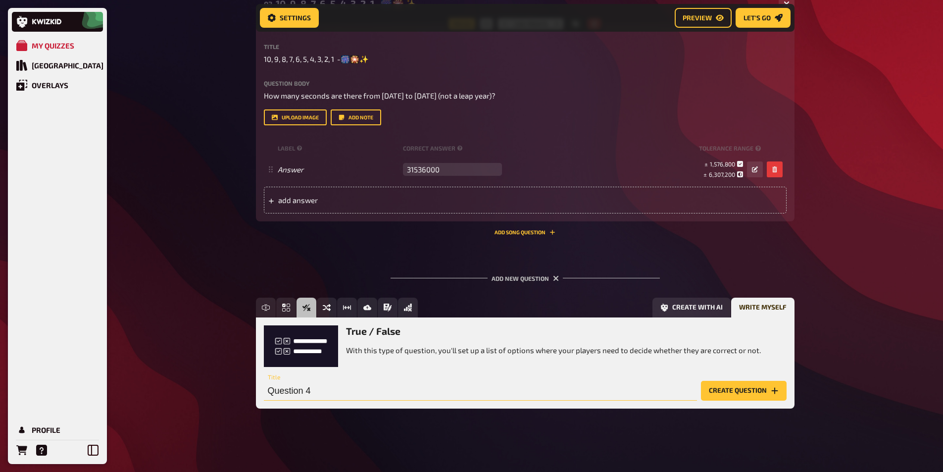
click at [387, 388] on input "Question 4" at bounding box center [480, 391] width 433 height 20
type input "True or False"
click at [727, 383] on button "Create question" at bounding box center [744, 391] width 86 height 20
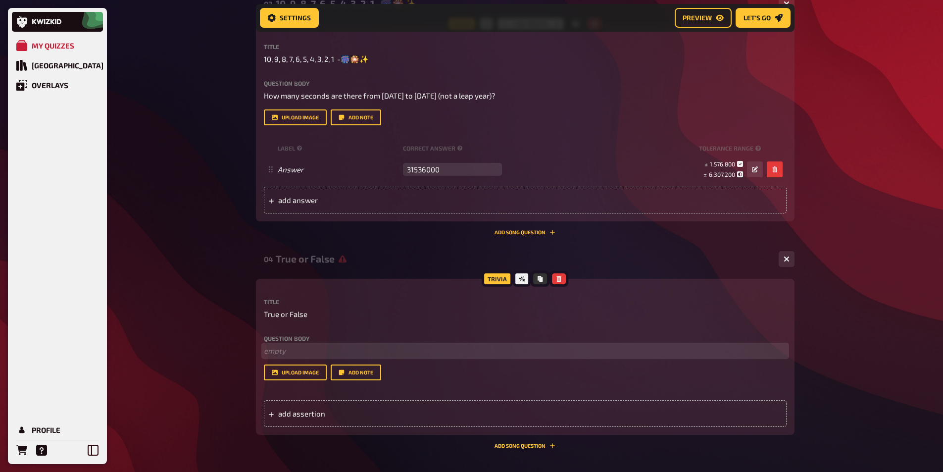
click at [328, 349] on p "﻿ empty" at bounding box center [525, 350] width 523 height 11
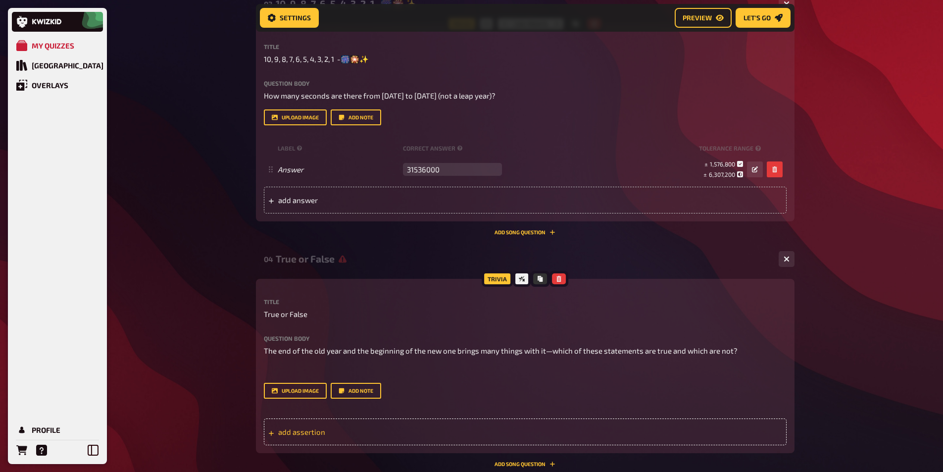
click at [330, 434] on span "add assertion" at bounding box center [355, 431] width 154 height 9
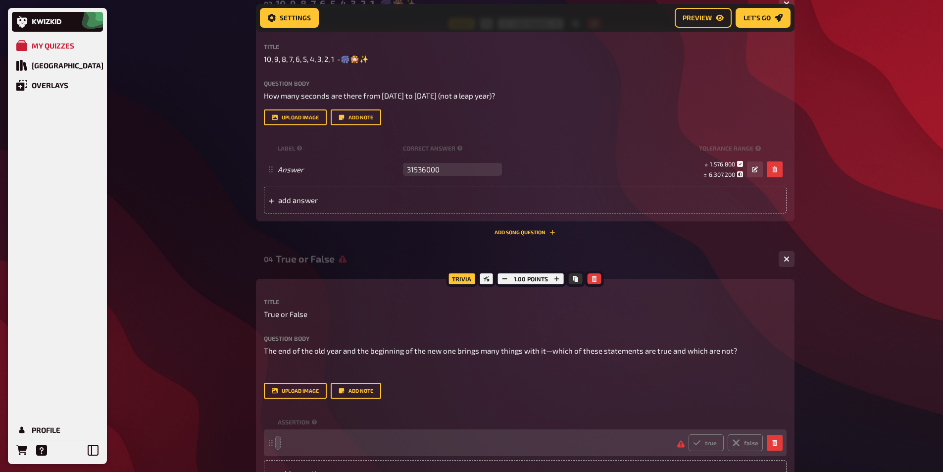
click at [279, 443] on span at bounding box center [474, 442] width 392 height 9
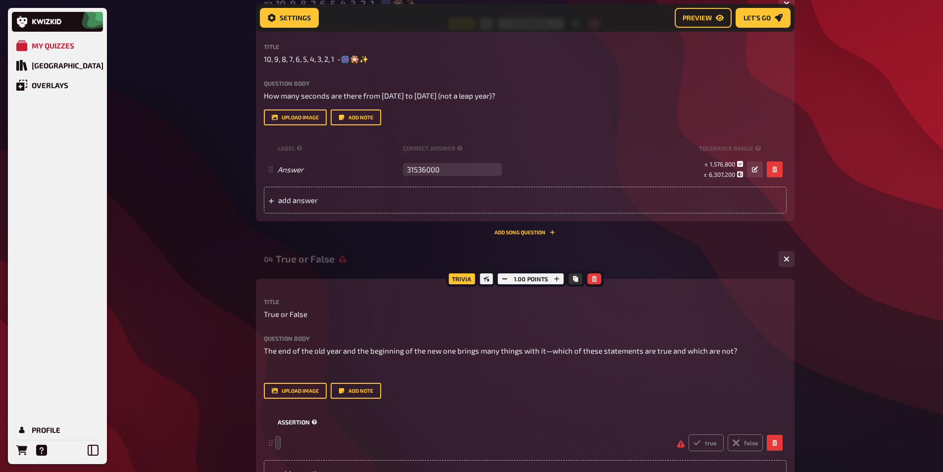
drag, startPoint x: 279, startPoint y: 443, endPoint x: 461, endPoint y: 428, distance: 182.4
click at [478, 429] on div "assertion" at bounding box center [525, 421] width 523 height 15
paste span
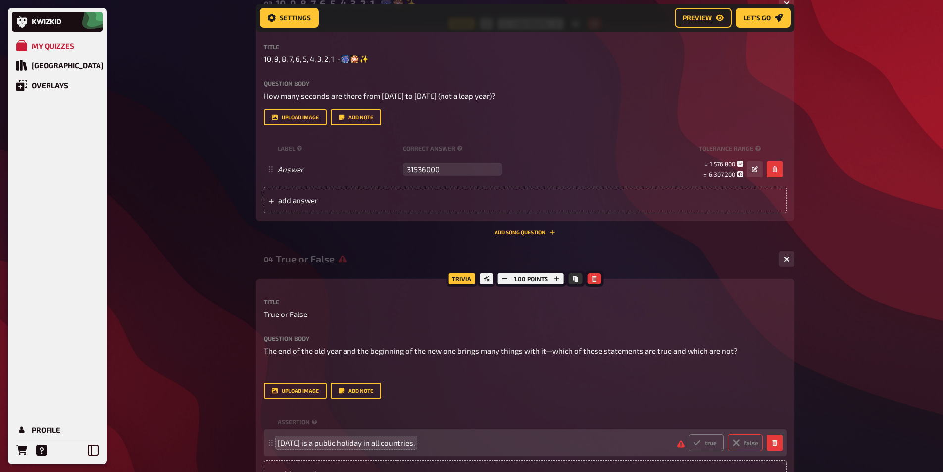
click at [749, 438] on label "false" at bounding box center [745, 442] width 35 height 17
click at [689, 434] on input "false" at bounding box center [688, 434] width 0 height 0
radio input "true"
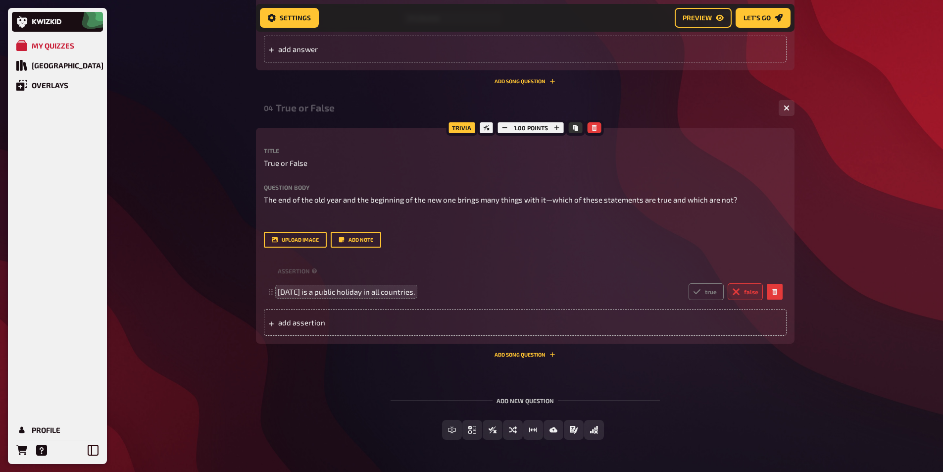
scroll to position [1129, 0]
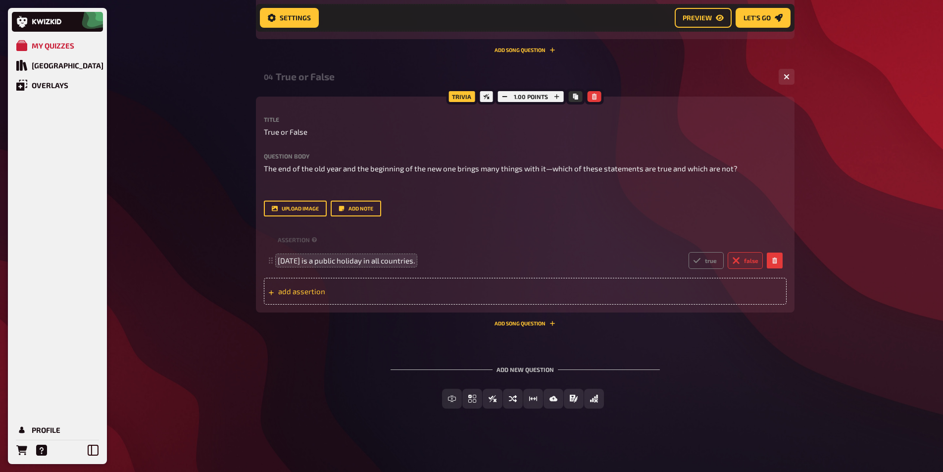
click at [319, 292] on span "add assertion" at bounding box center [355, 291] width 154 height 9
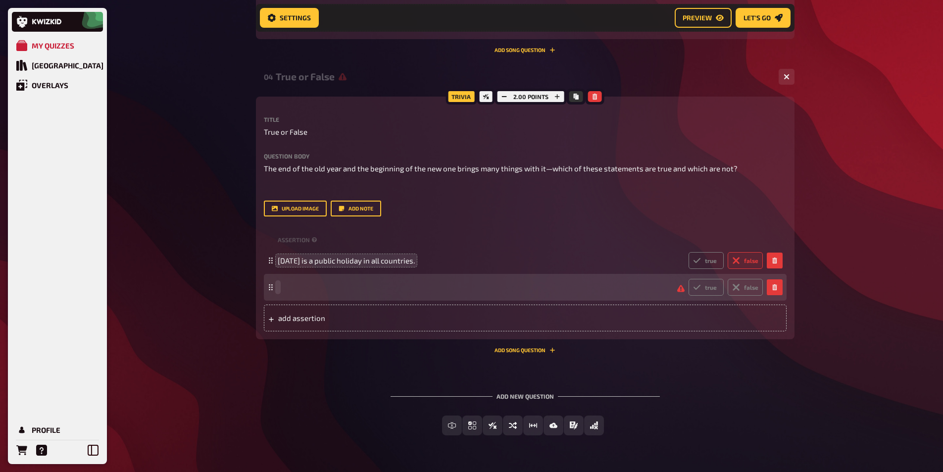
paste span
click at [699, 288] on icon at bounding box center [697, 287] width 8 height 8
click at [689, 279] on input "true" at bounding box center [688, 278] width 0 height 0
radio input "true"
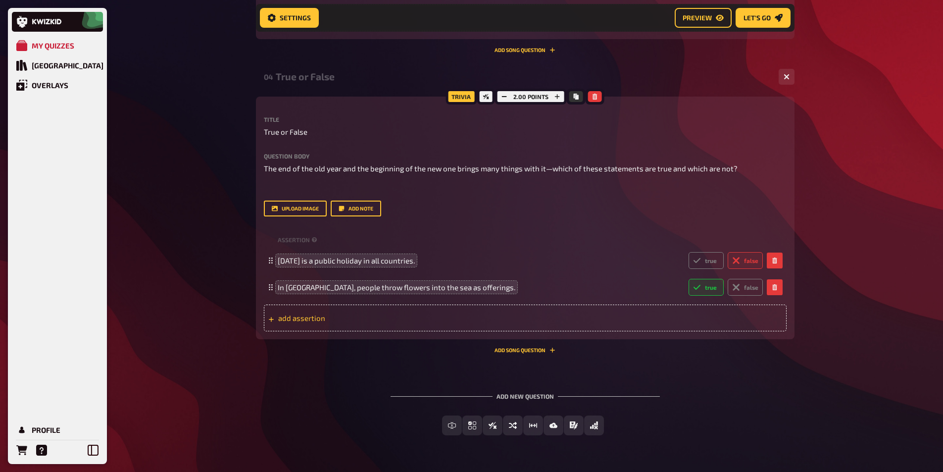
click at [297, 315] on span "add assertion" at bounding box center [355, 317] width 154 height 9
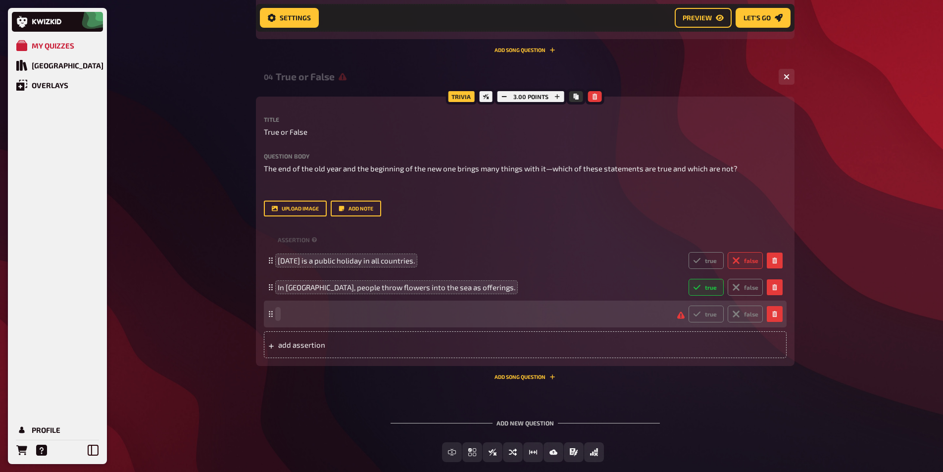
paste span
click at [702, 311] on label "true" at bounding box center [706, 313] width 35 height 17
click at [689, 305] on input "true" at bounding box center [688, 305] width 0 height 0
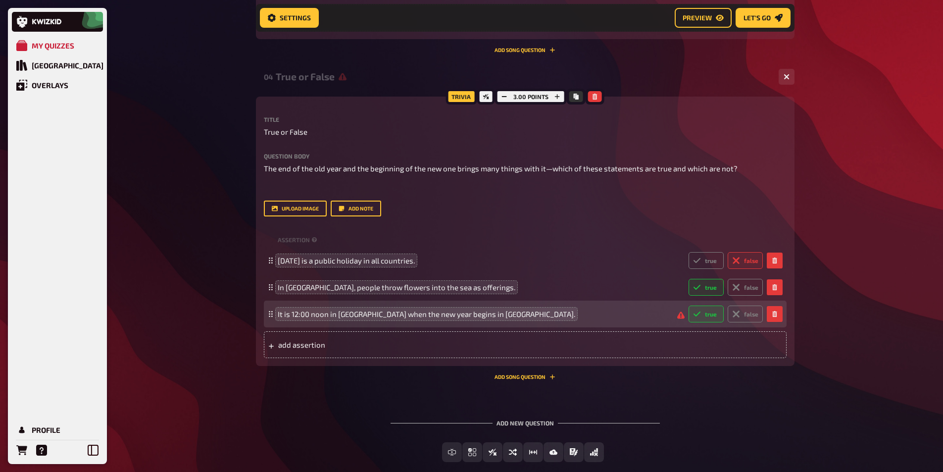
radio input "true"
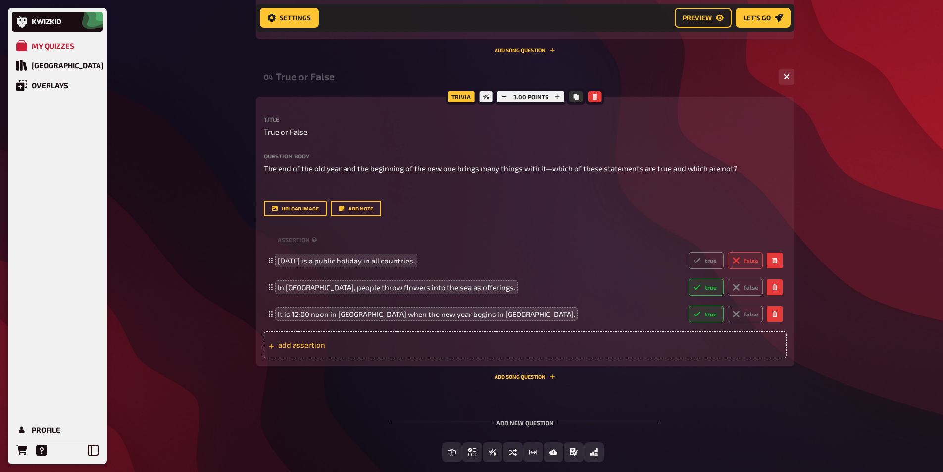
click at [310, 344] on span "add assertion" at bounding box center [355, 344] width 154 height 9
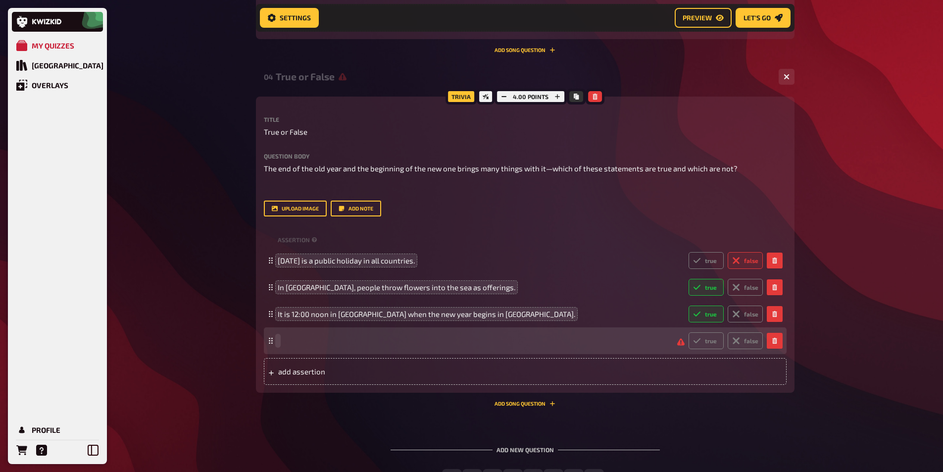
paste span
click at [750, 336] on label "false" at bounding box center [745, 340] width 35 height 17
click at [689, 332] on input "false" at bounding box center [688, 332] width 0 height 0
radio input "true"
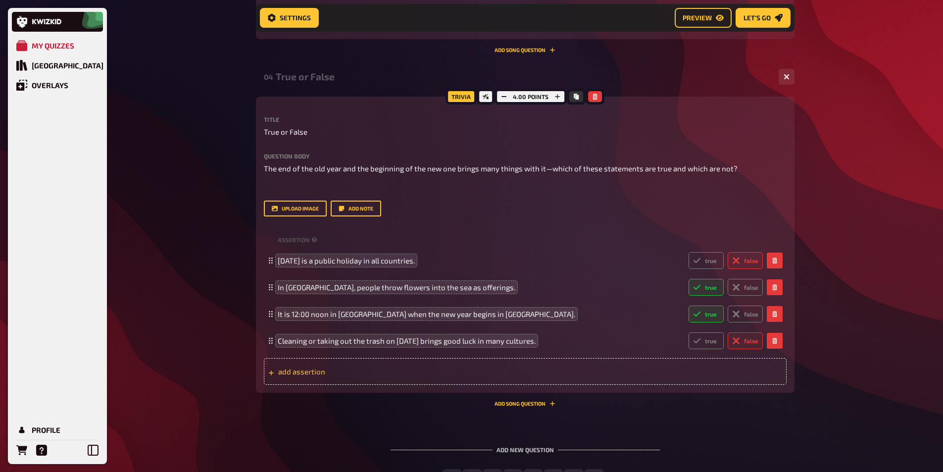
click at [308, 370] on span "add assertion" at bounding box center [355, 371] width 154 height 9
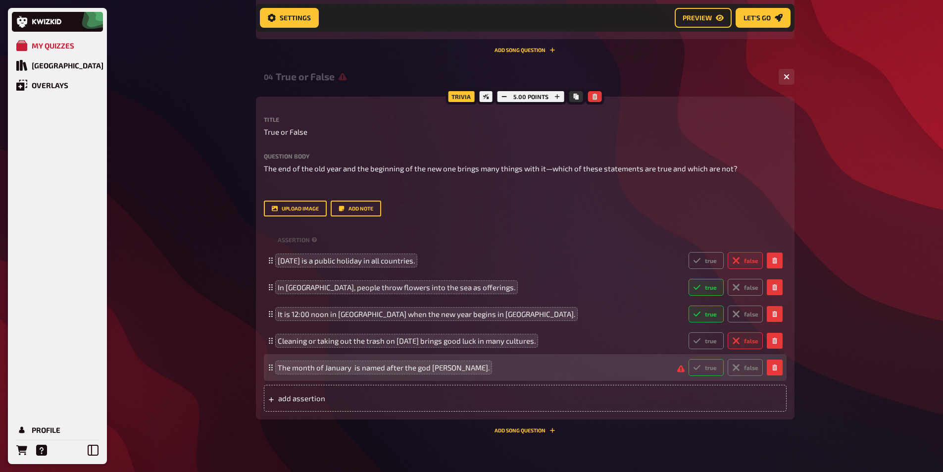
click at [701, 370] on icon at bounding box center [697, 367] width 8 height 8
click at [689, 359] on input "true" at bounding box center [688, 358] width 0 height 0
radio input "true"
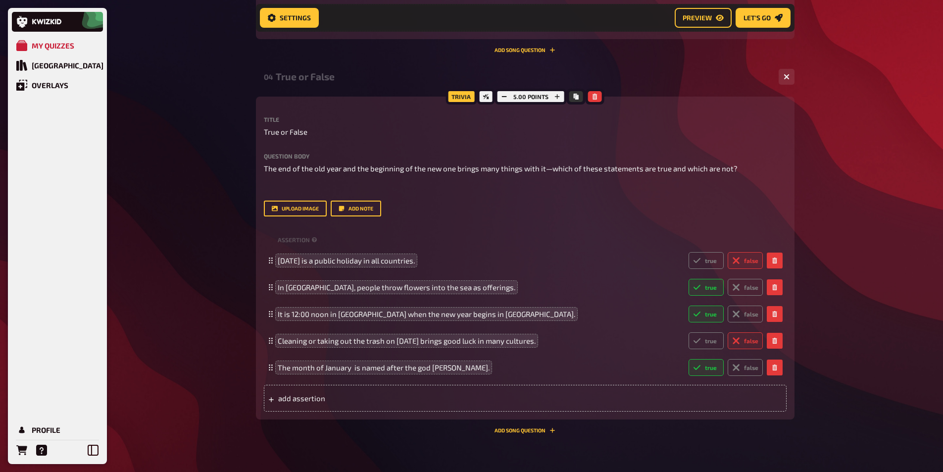
drag, startPoint x: 224, startPoint y: 224, endPoint x: 203, endPoint y: 176, distance: 51.9
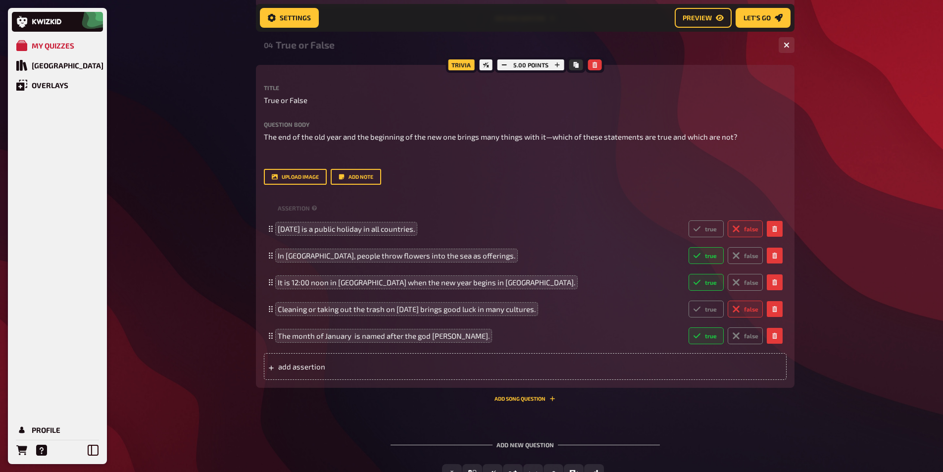
scroll to position [1178, 0]
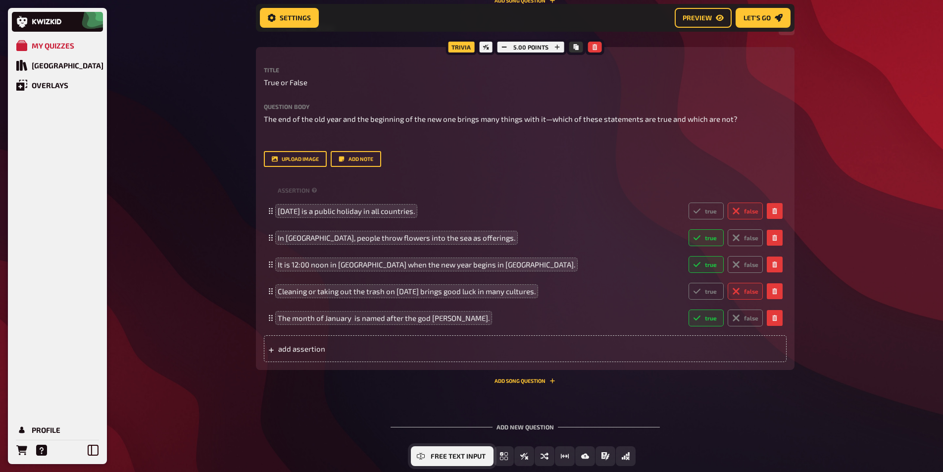
click at [438, 455] on span "Free Text Input" at bounding box center [458, 456] width 55 height 7
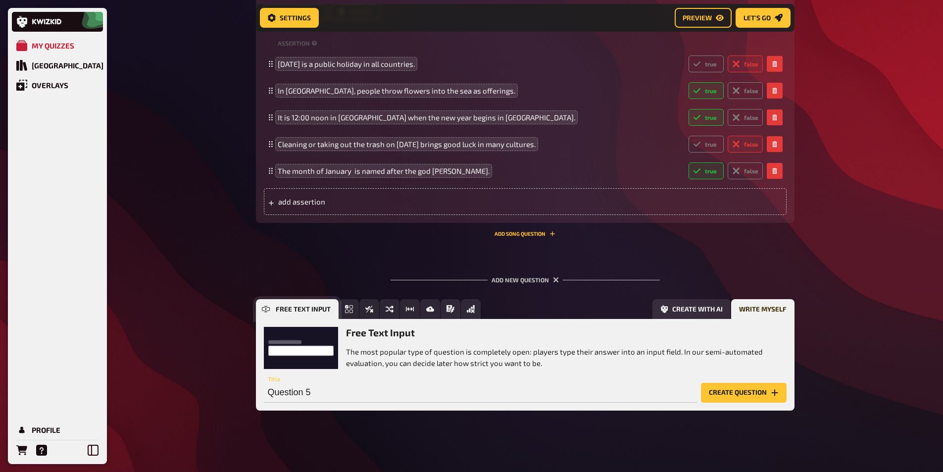
scroll to position [1327, 0]
